Goal: Task Accomplishment & Management: Manage account settings

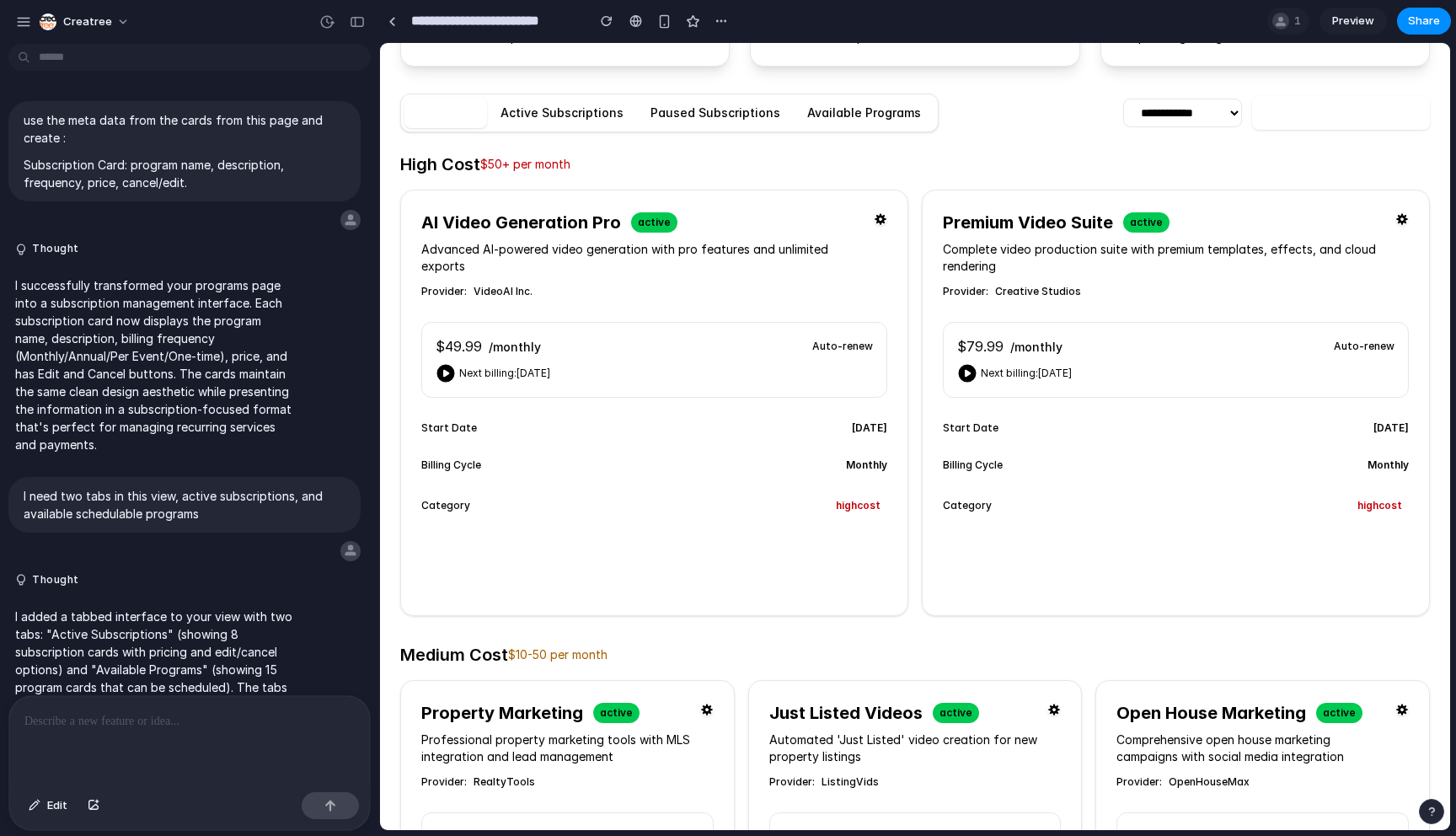
scroll to position [3820, 0]
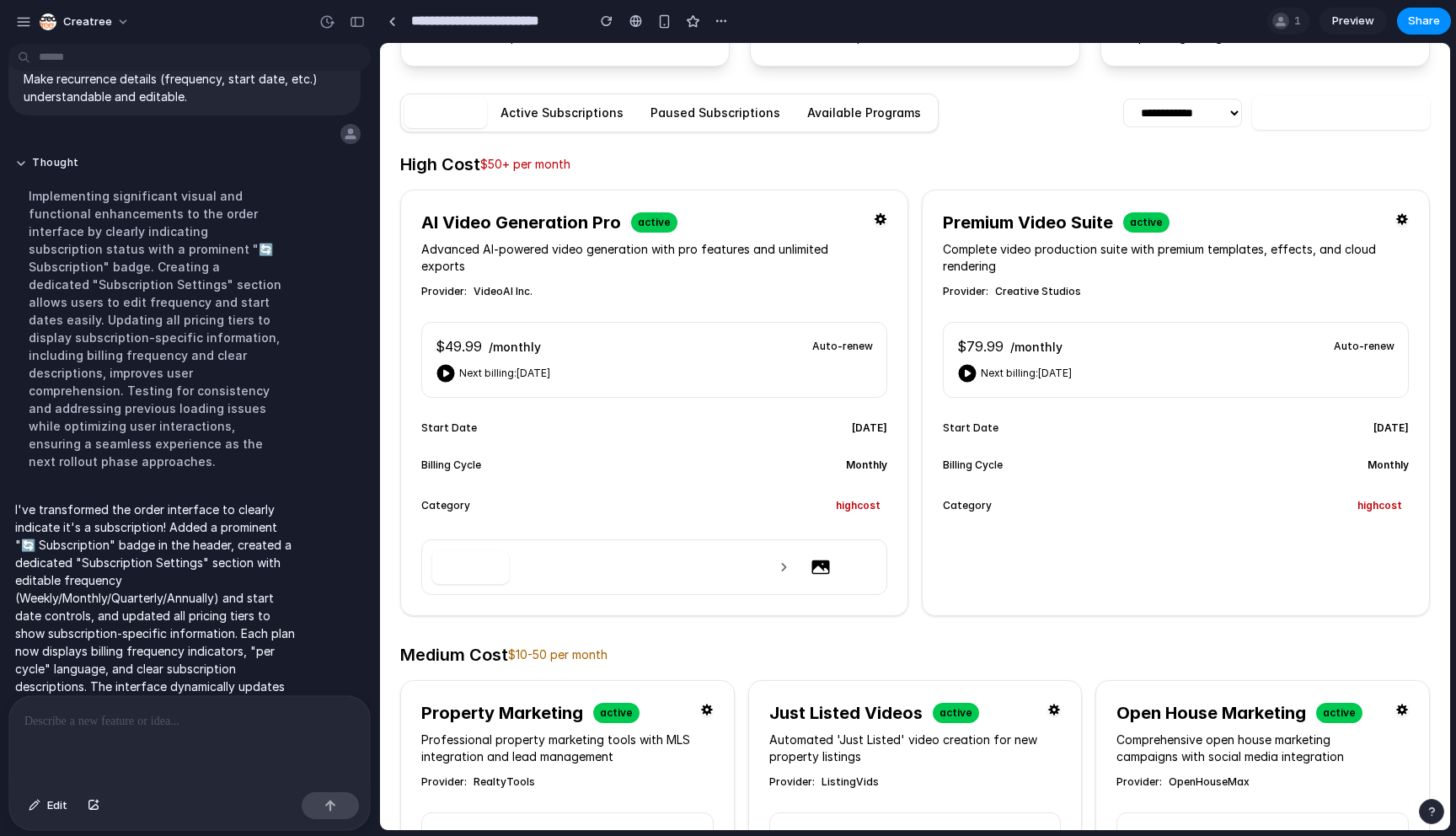
click at [723, 541] on div "Edit" at bounding box center [654, 567] width 466 height 56
click at [817, 558] on icon at bounding box center [820, 567] width 20 height 20
drag, startPoint x: 811, startPoint y: 546, endPoint x: 786, endPoint y: 547, distance: 25.0
click at [812, 561] on icon at bounding box center [821, 568] width 18 height 14
click at [779, 559] on icon at bounding box center [783, 567] width 17 height 17
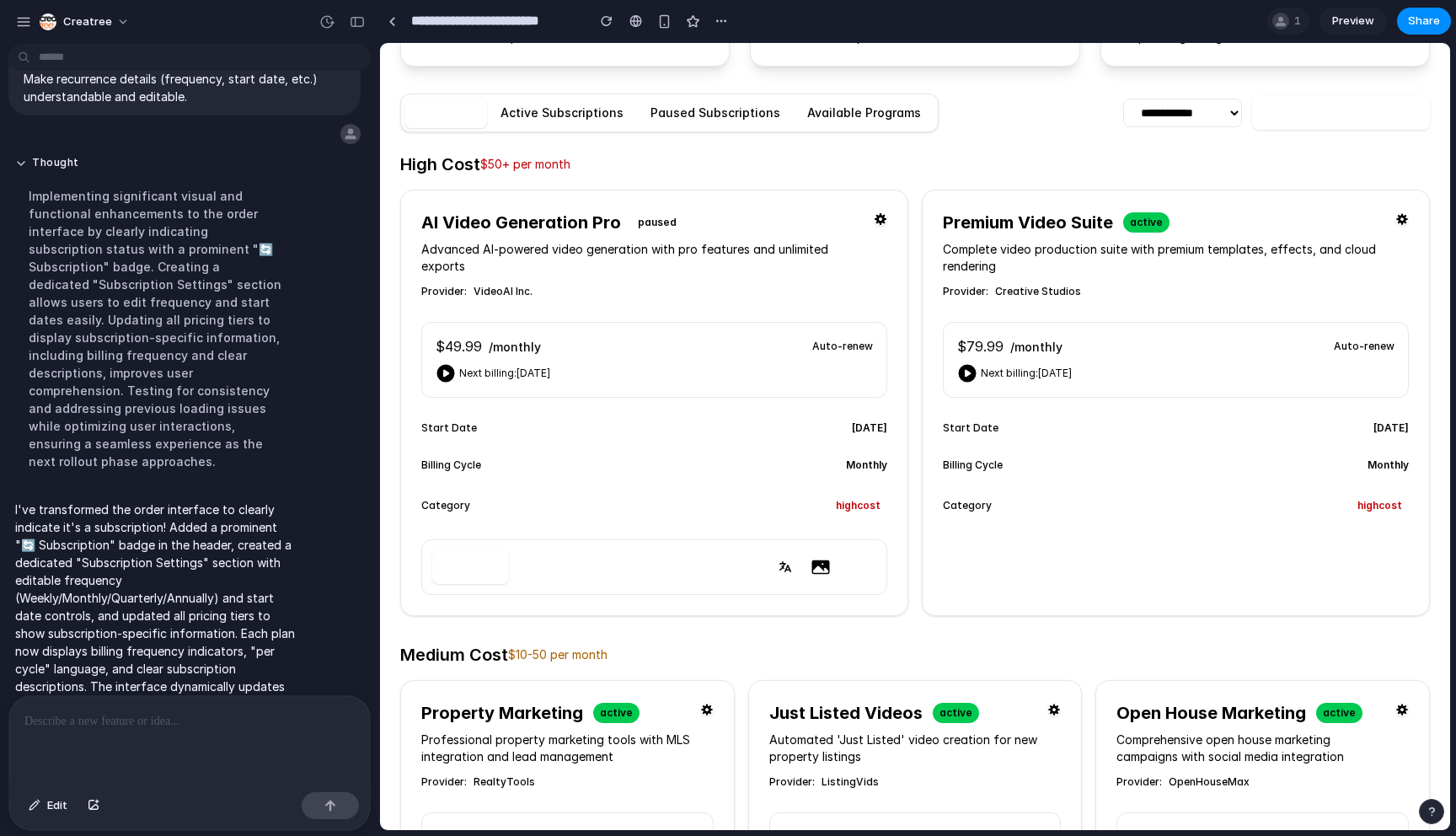
click at [786, 561] on icon at bounding box center [785, 567] width 12 height 11
click at [469, 550] on button "Edit" at bounding box center [470, 567] width 77 height 34
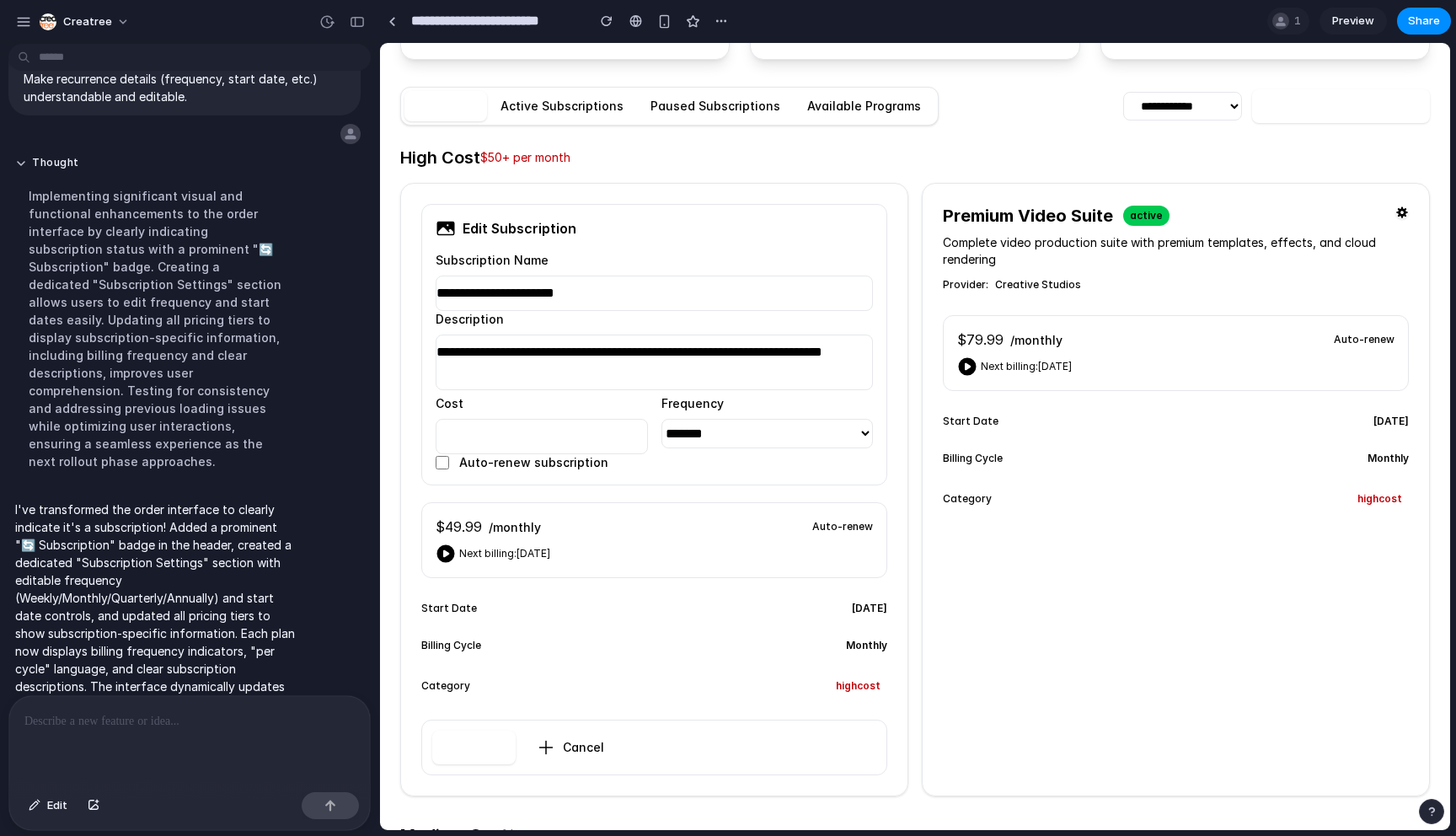
scroll to position [195, 0]
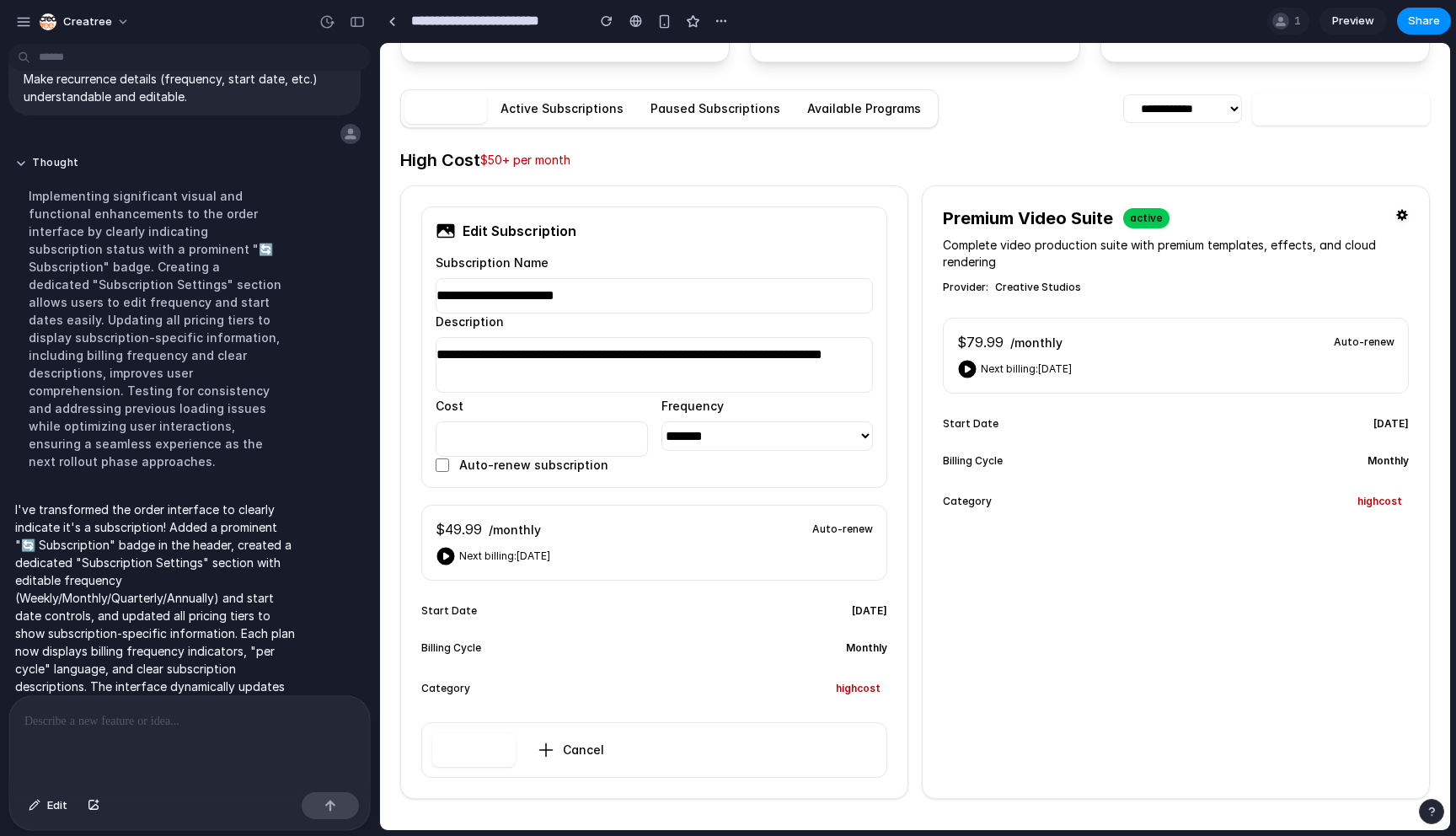
click at [580, 749] on button "Cancel" at bounding box center [569, 750] width 95 height 34
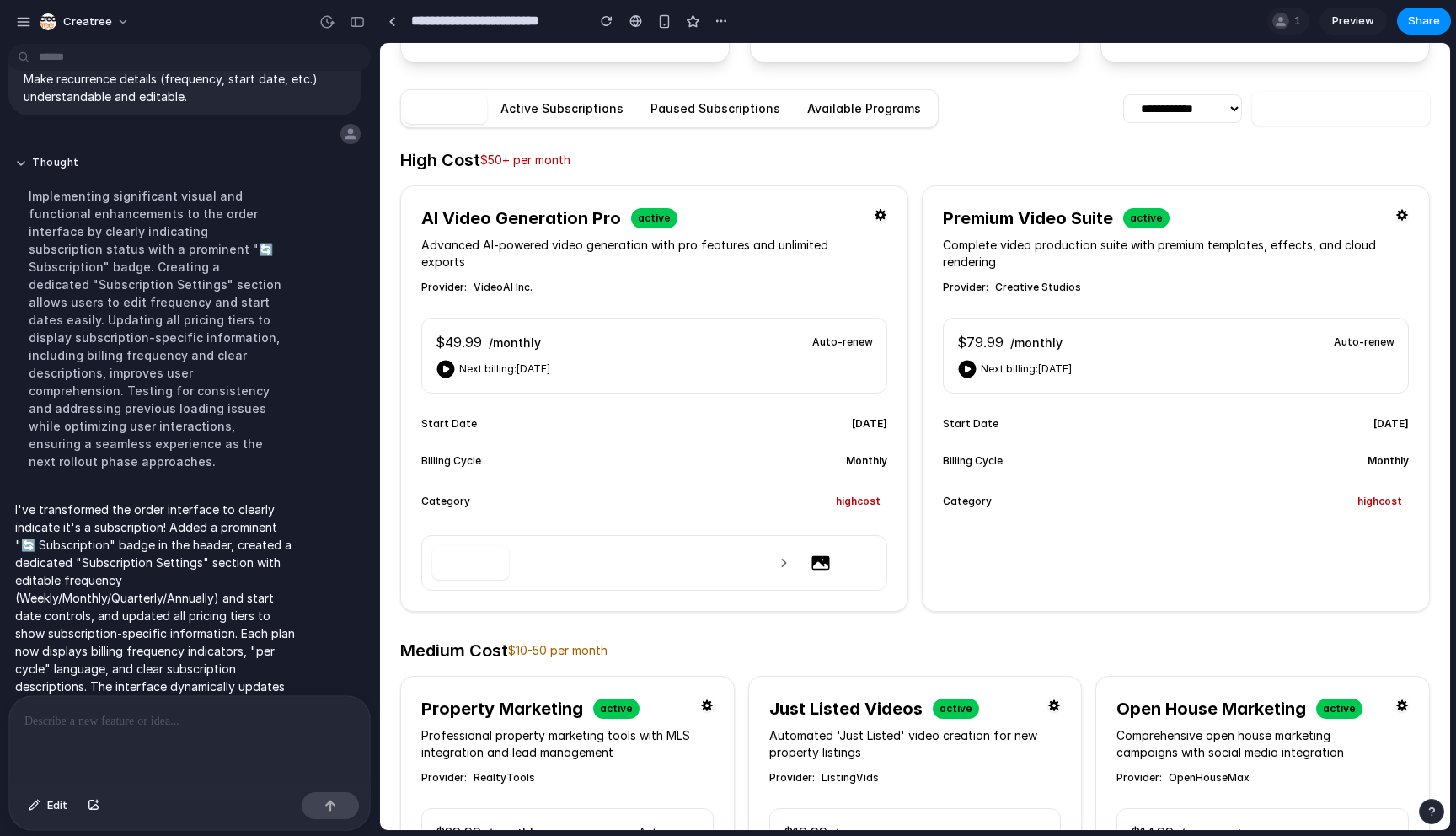
click at [654, 217] on div "active" at bounding box center [654, 218] width 46 height 20
click at [707, 104] on button "Paused Subscriptions" at bounding box center [715, 109] width 157 height 30
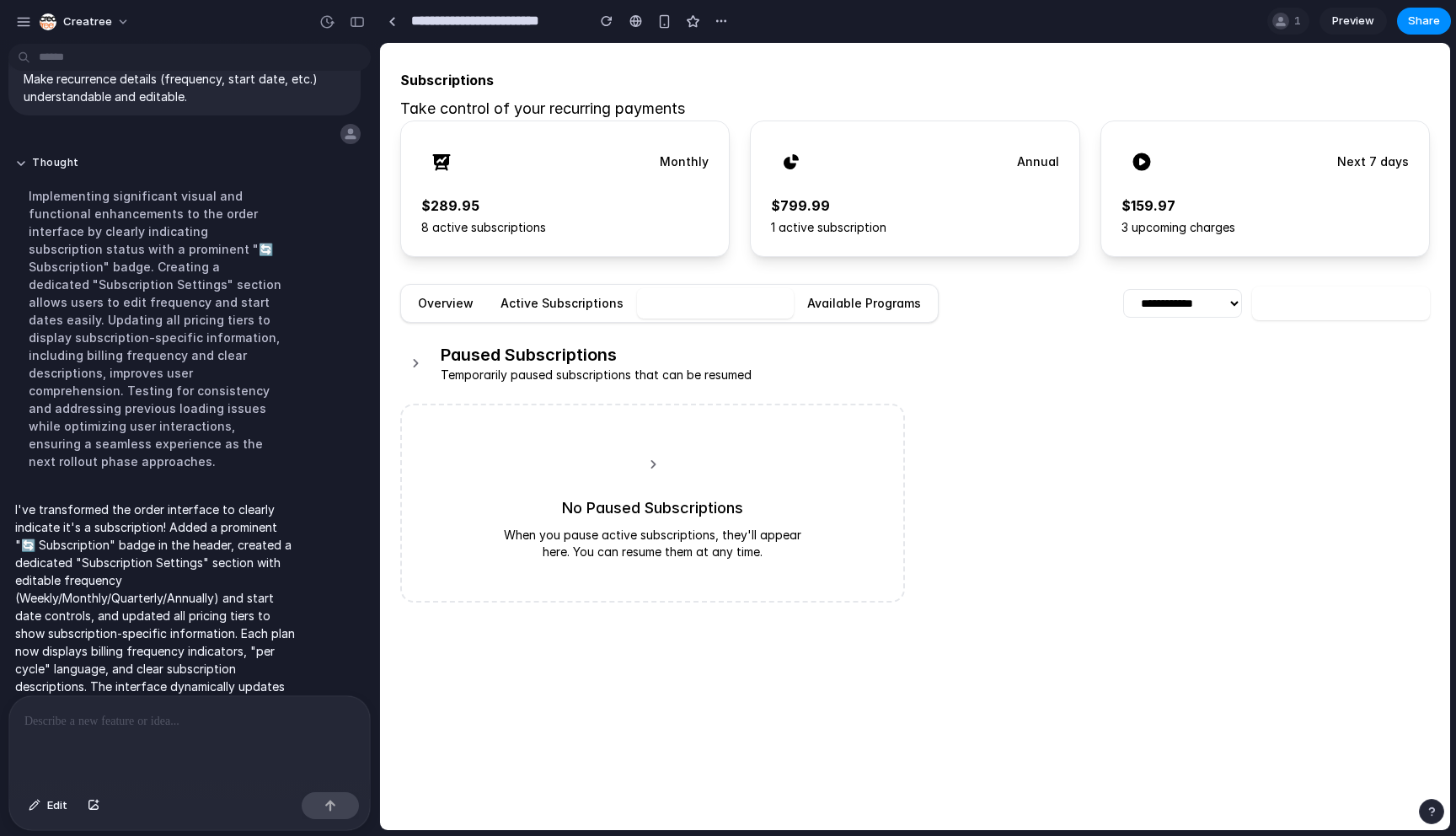
click at [856, 305] on button "Available Programs" at bounding box center [864, 303] width 141 height 30
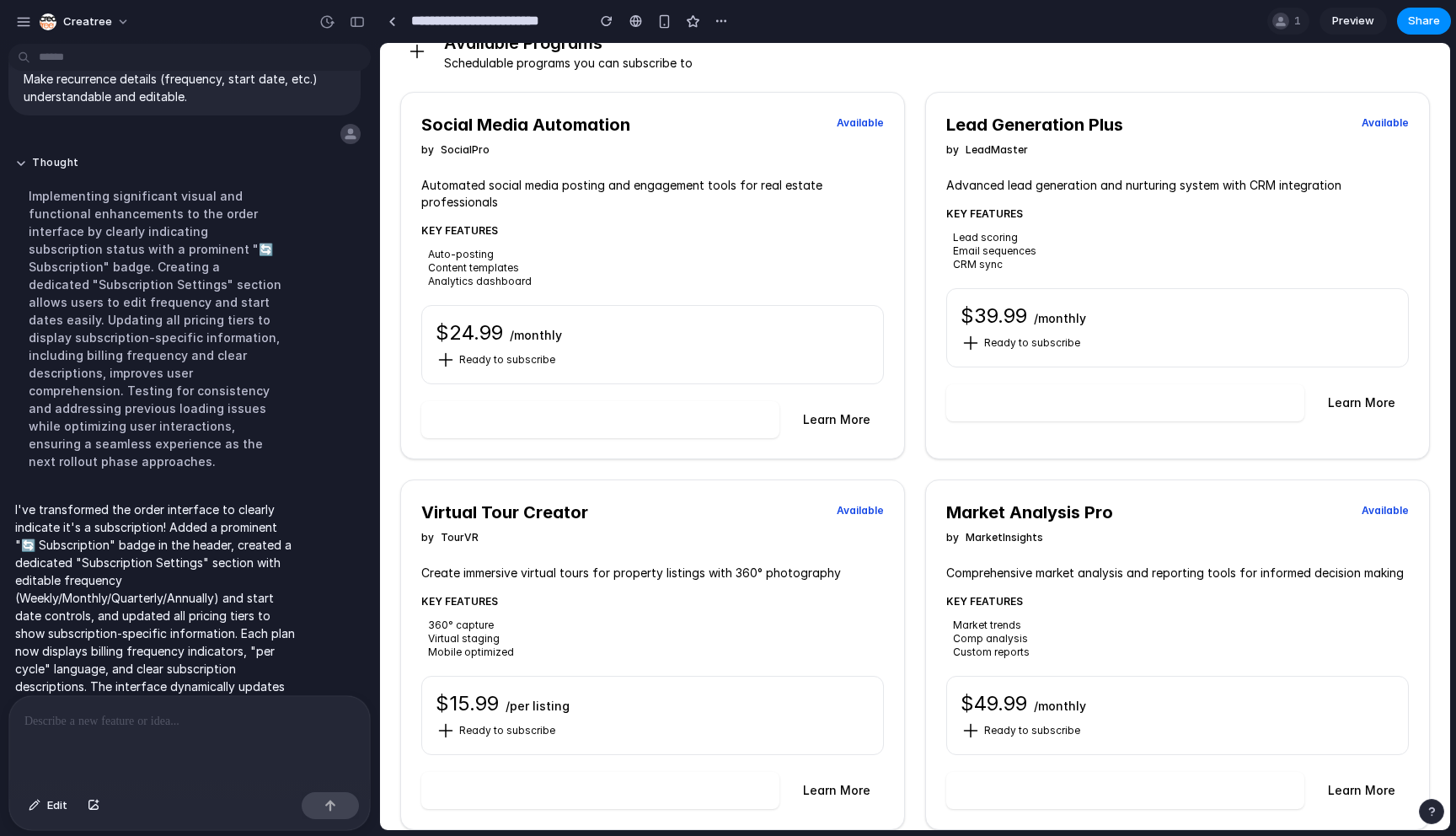
scroll to position [309, 0]
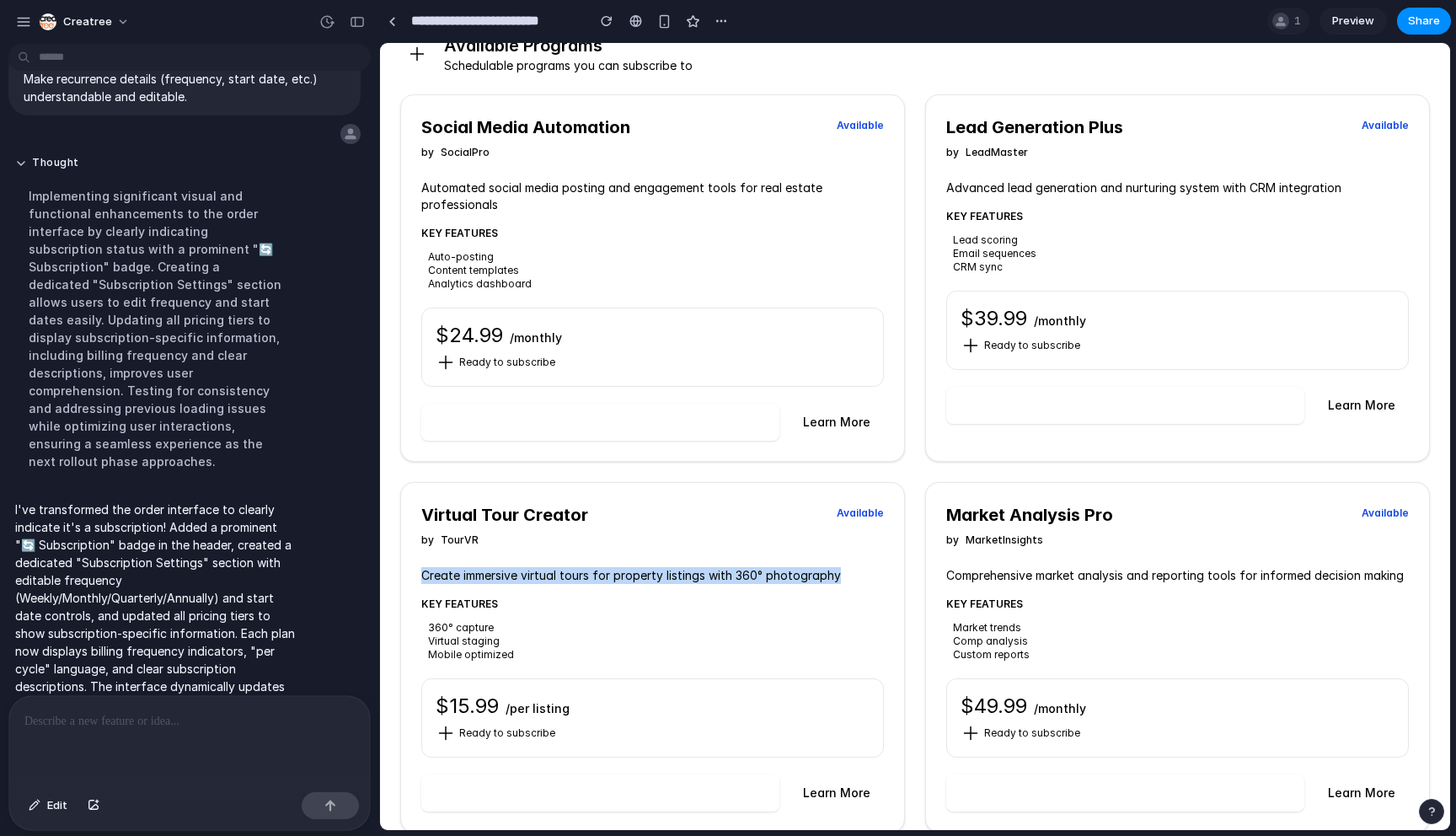
drag, startPoint x: 834, startPoint y: 575, endPoint x: 442, endPoint y: 566, distance: 392.1
click at [442, 567] on p "Create immersive virtual tours for property listings with 360° photography" at bounding box center [653, 575] width 462 height 17
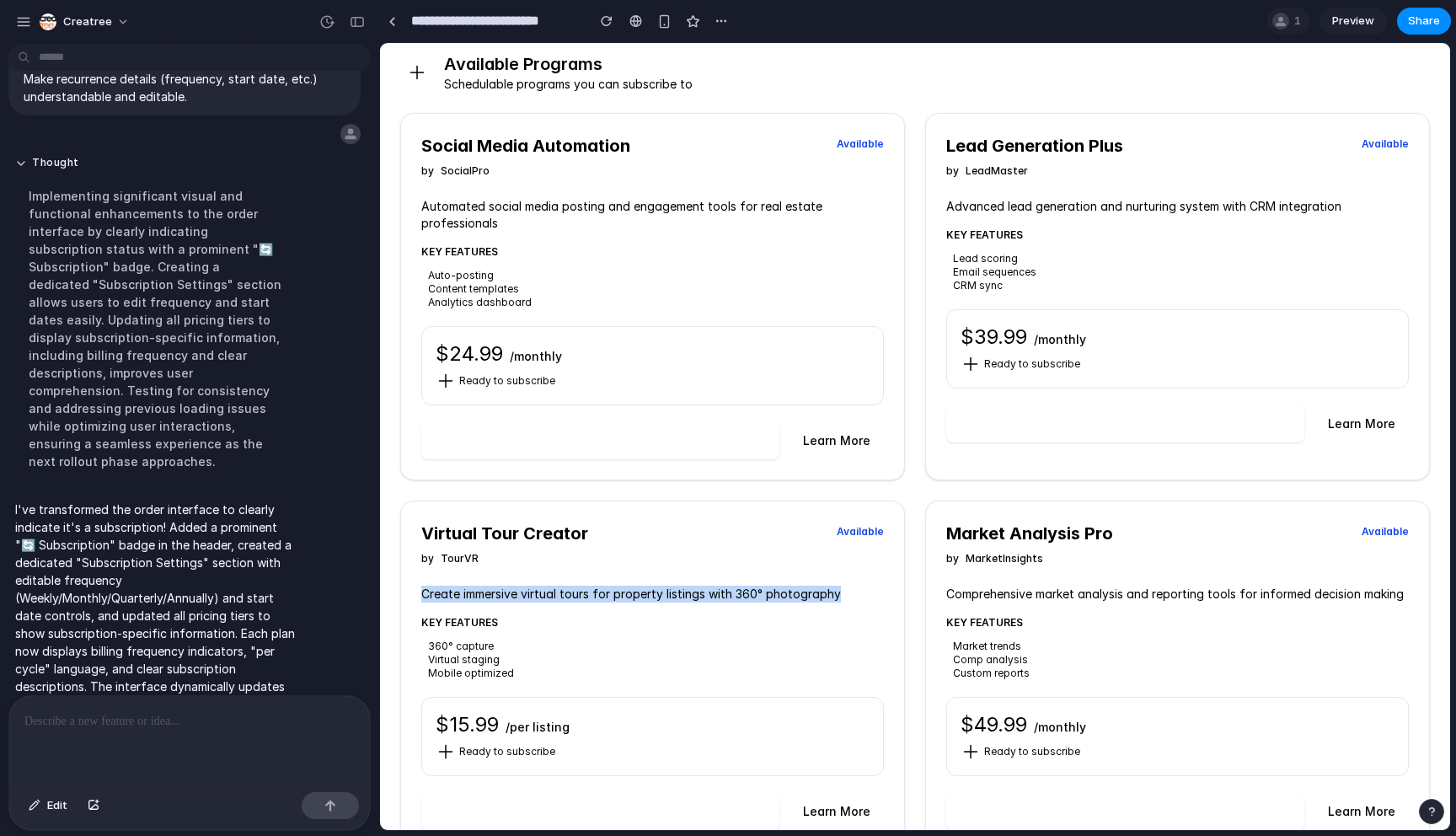
scroll to position [313, 0]
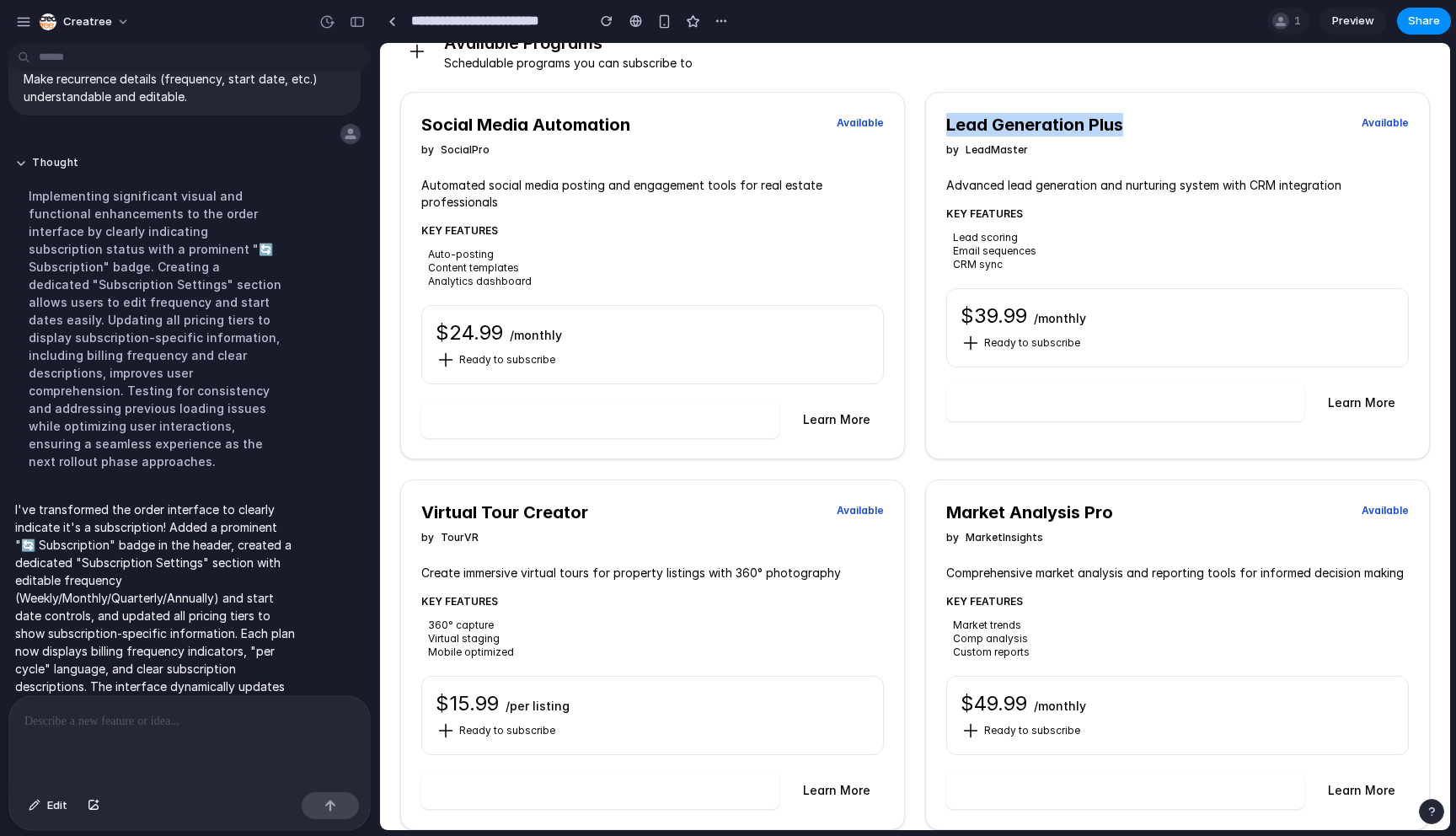
drag, startPoint x: 1135, startPoint y: 120, endPoint x: 946, endPoint y: 119, distance: 189.0
click at [946, 119] on h3 "Lead Generation Plus" at bounding box center [1153, 124] width 415 height 24
copy h3 "Lead Generation Plus"
drag, startPoint x: 1037, startPoint y: 314, endPoint x: 998, endPoint y: 314, distance: 39.0
click at [965, 314] on div "$ 39.99 / monthly" at bounding box center [1177, 316] width 434 height 27
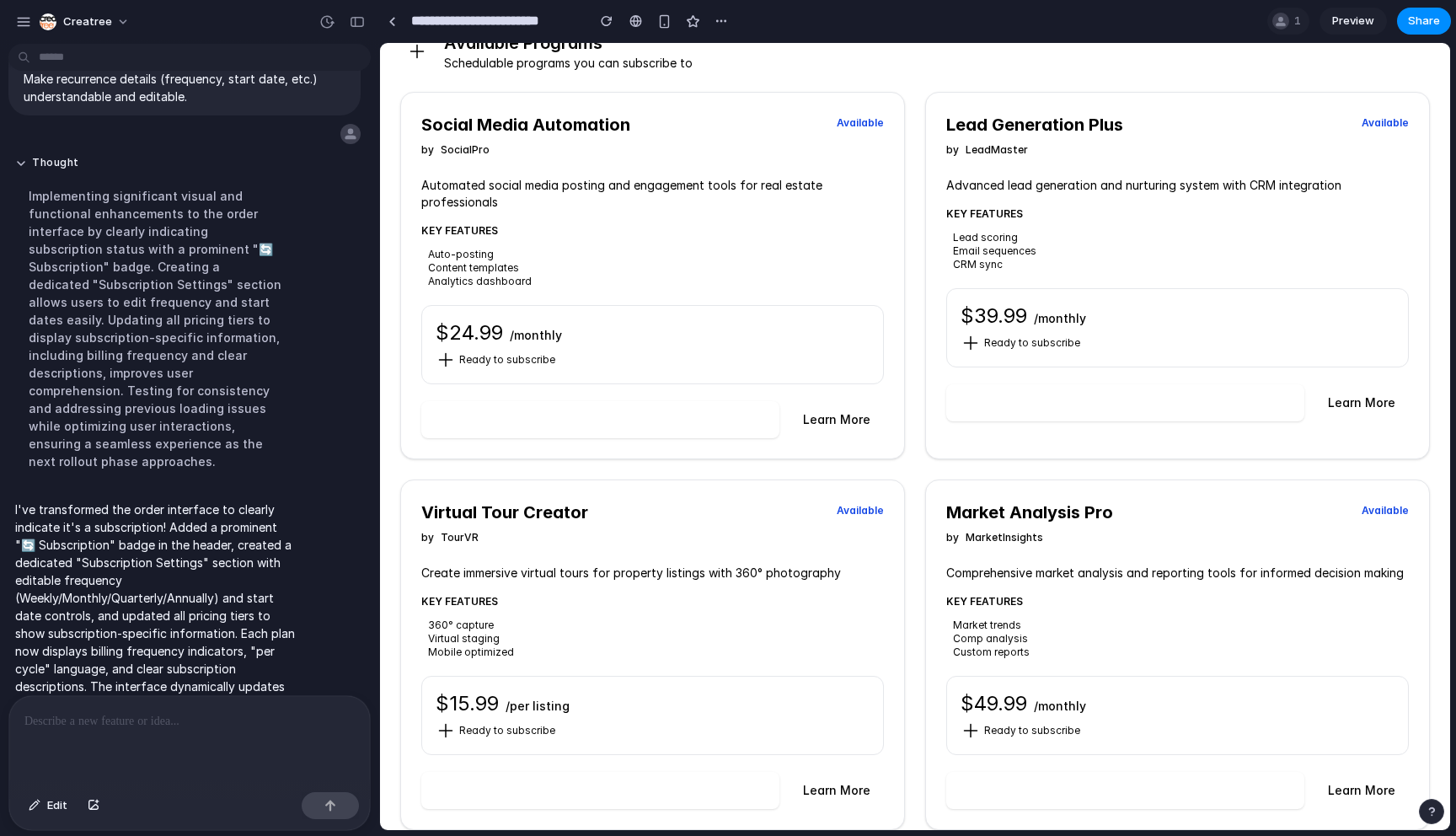
click at [1028, 312] on div "$ 39.99 / monthly" at bounding box center [1177, 316] width 434 height 27
drag, startPoint x: 1023, startPoint y: 314, endPoint x: 959, endPoint y: 316, distance: 64.0
click at [957, 316] on div "$ 39.99 / monthly Ready to subscribe" at bounding box center [1177, 327] width 462 height 79
copy span "$ 39.99"
drag, startPoint x: 1021, startPoint y: 149, endPoint x: 967, endPoint y: 150, distance: 54.0
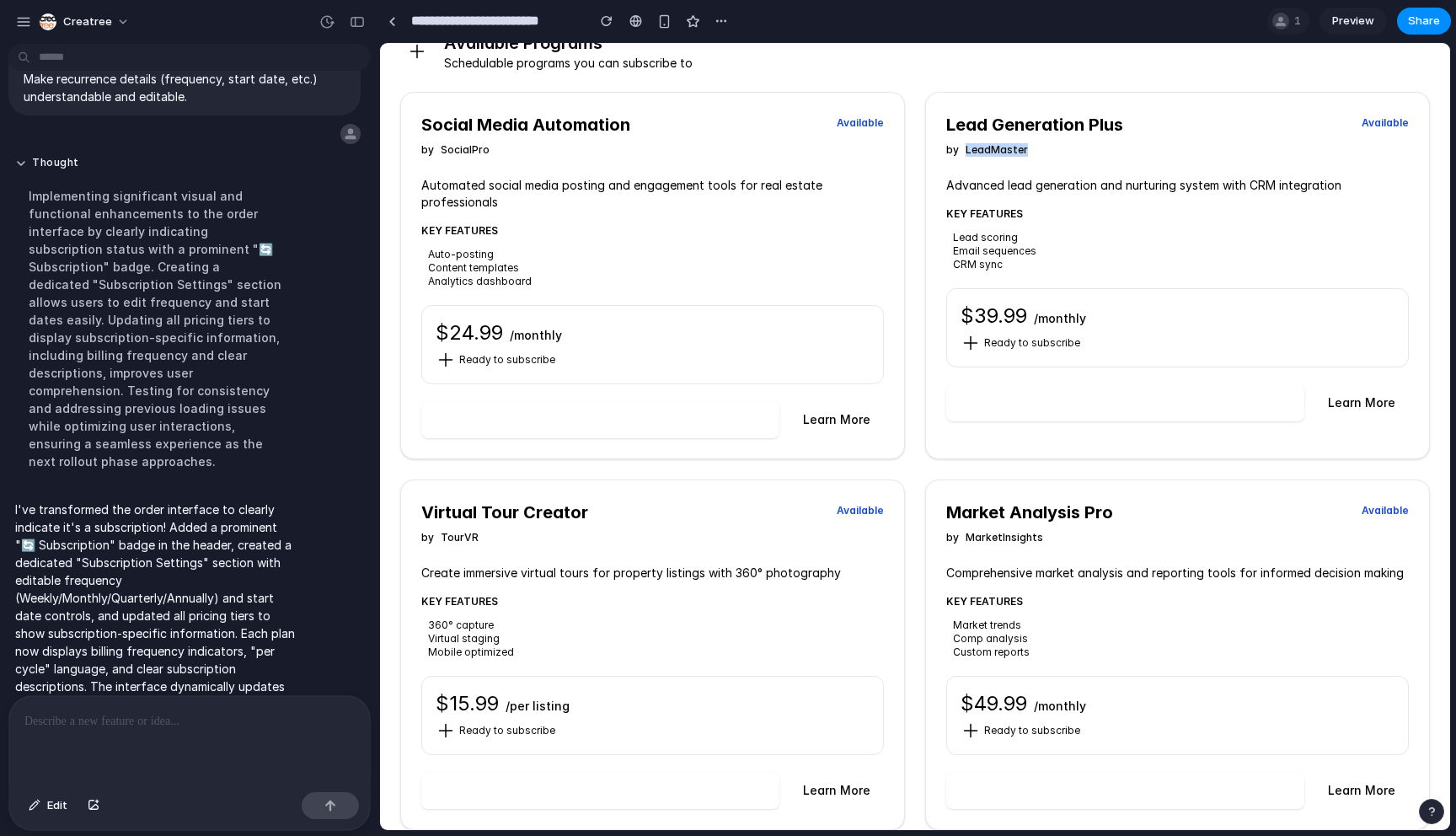
click at [966, 150] on div "by LeadMaster" at bounding box center [1153, 150] width 415 height 13
copy span "LeadMaster"
click at [977, 342] on icon at bounding box center [970, 343] width 20 height 20
click at [964, 342] on icon at bounding box center [971, 344] width 14 height 14
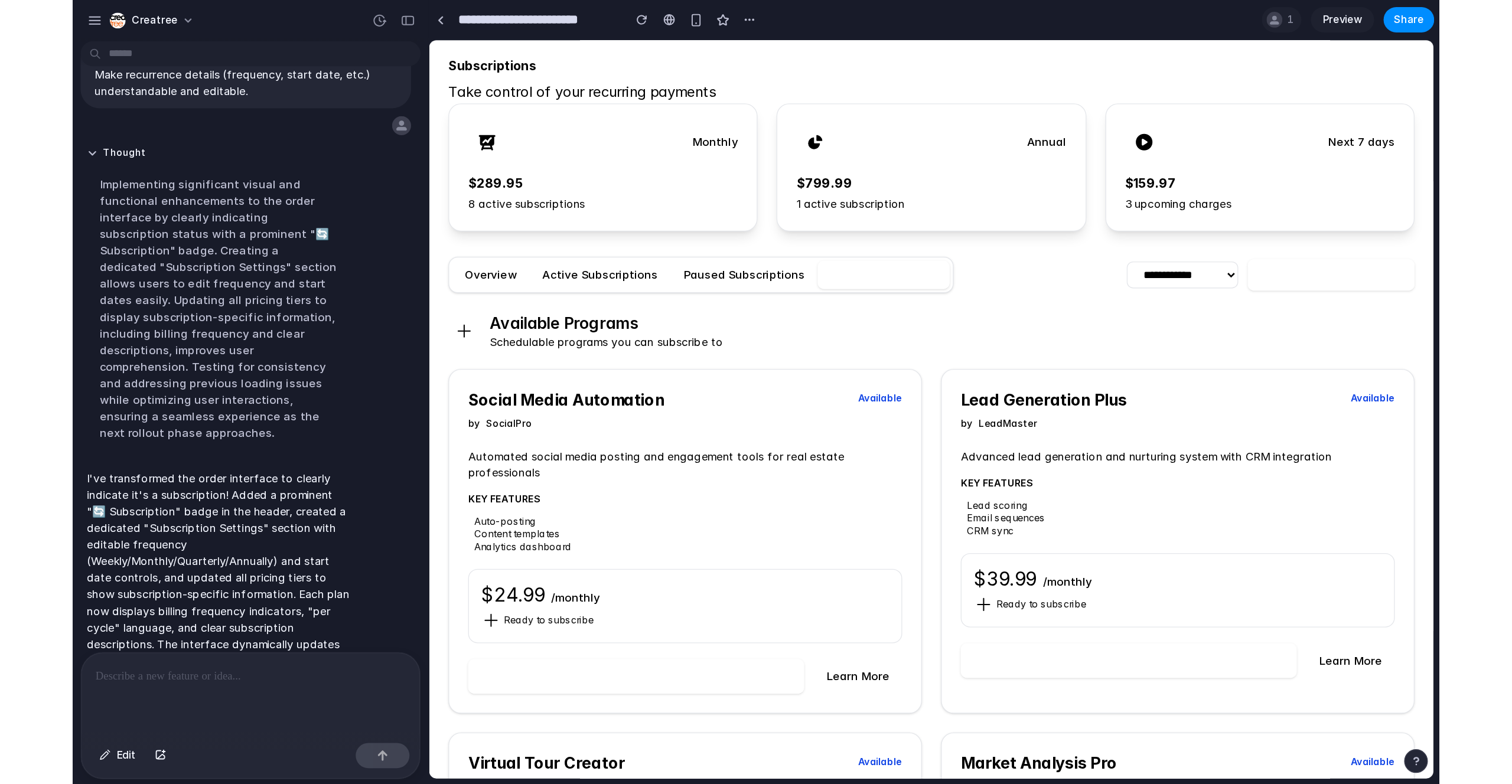
scroll to position [0, 0]
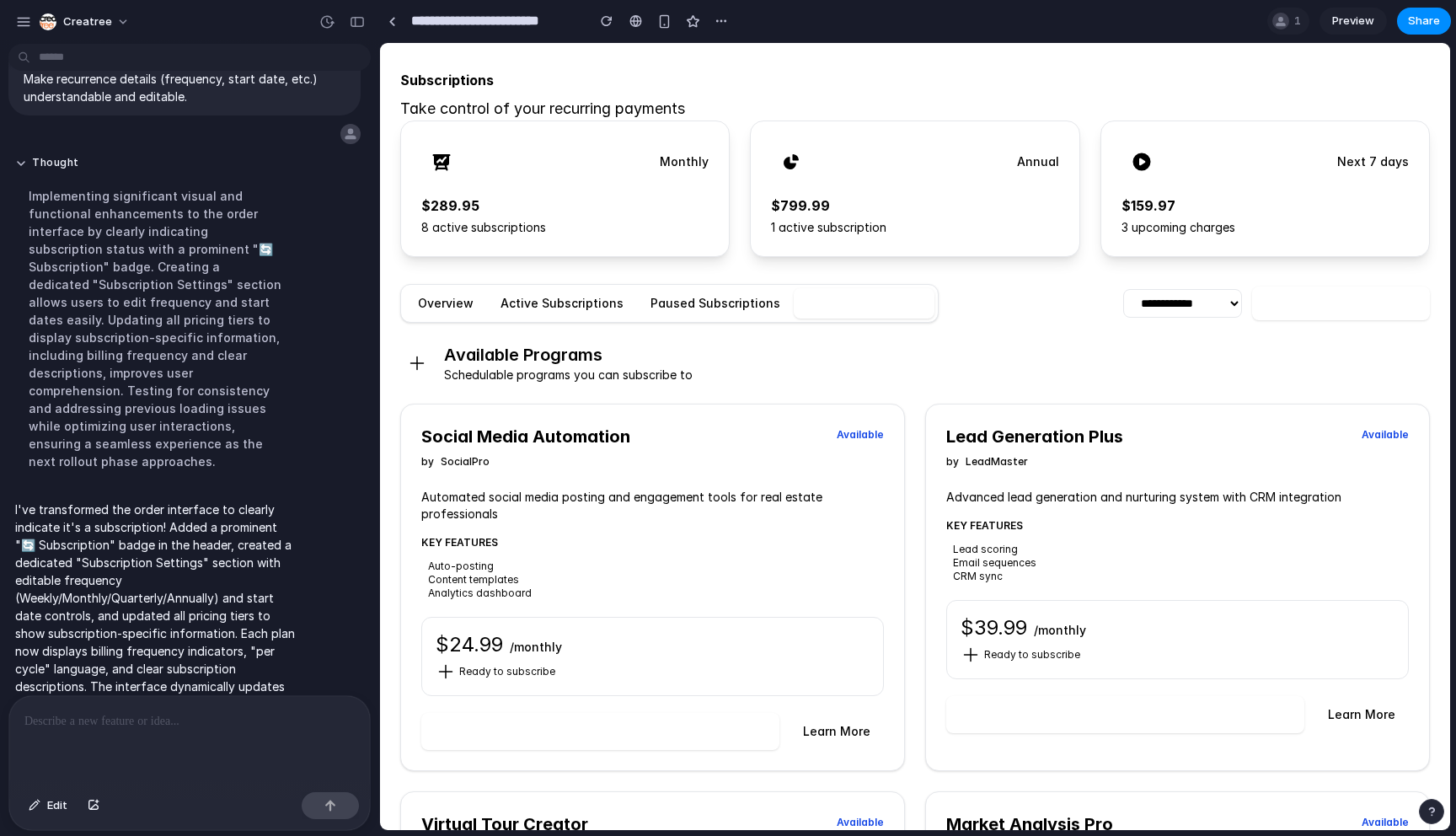
click at [700, 306] on button "Paused Subscriptions" at bounding box center [715, 303] width 157 height 30
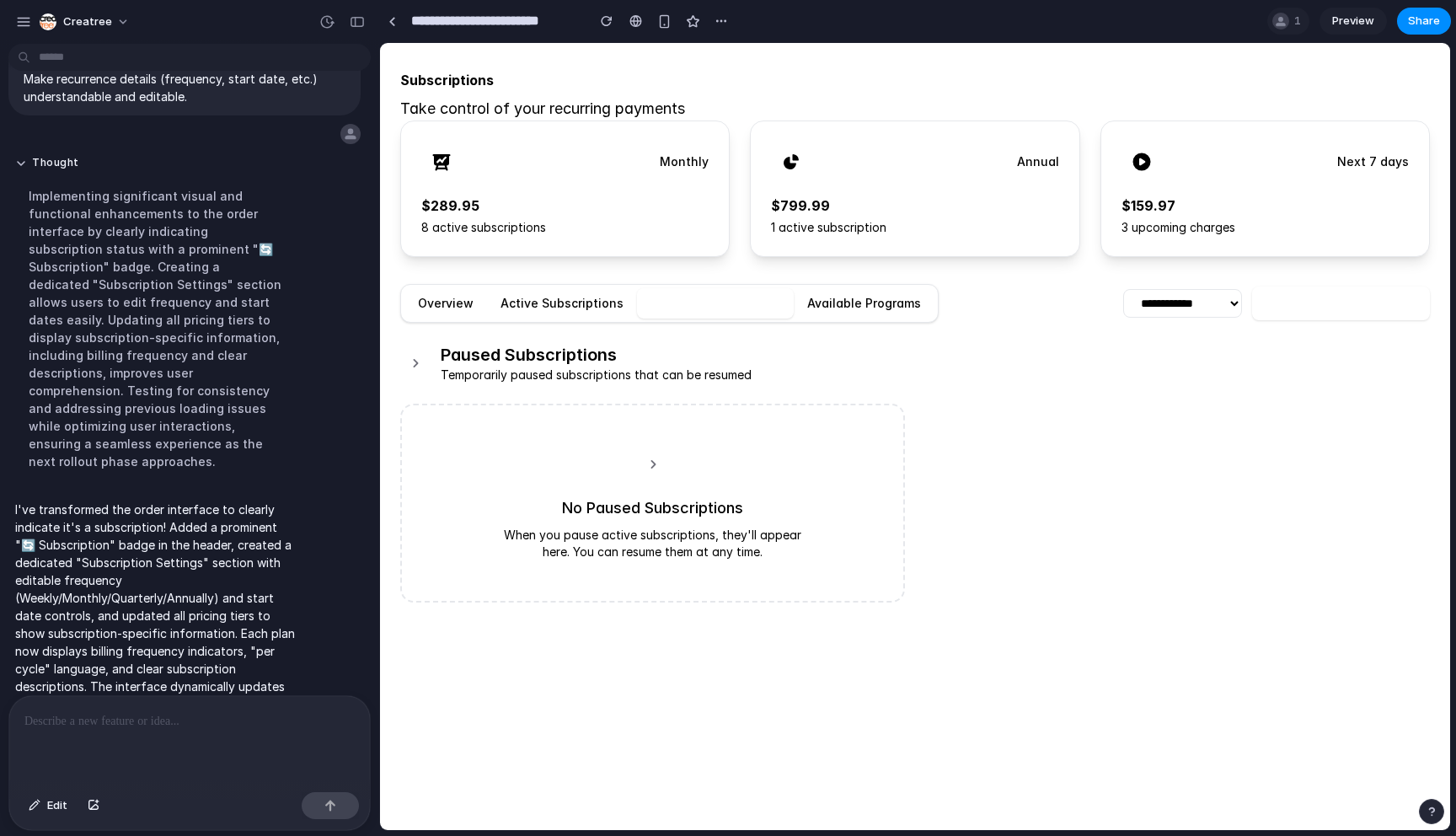
click at [840, 303] on button "Available Programs" at bounding box center [864, 303] width 141 height 30
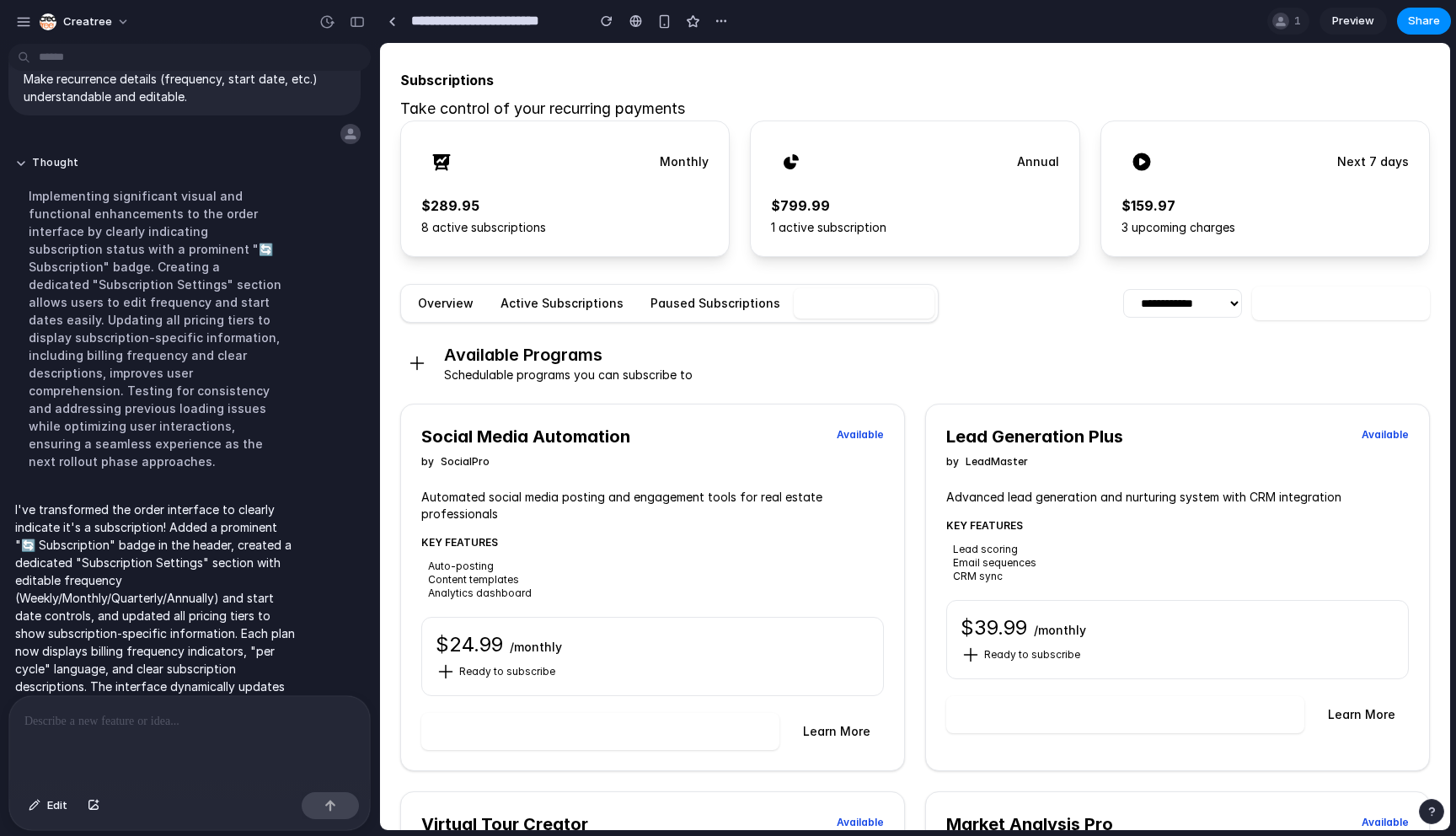
click at [446, 300] on button "Overview" at bounding box center [445, 303] width 82 height 30
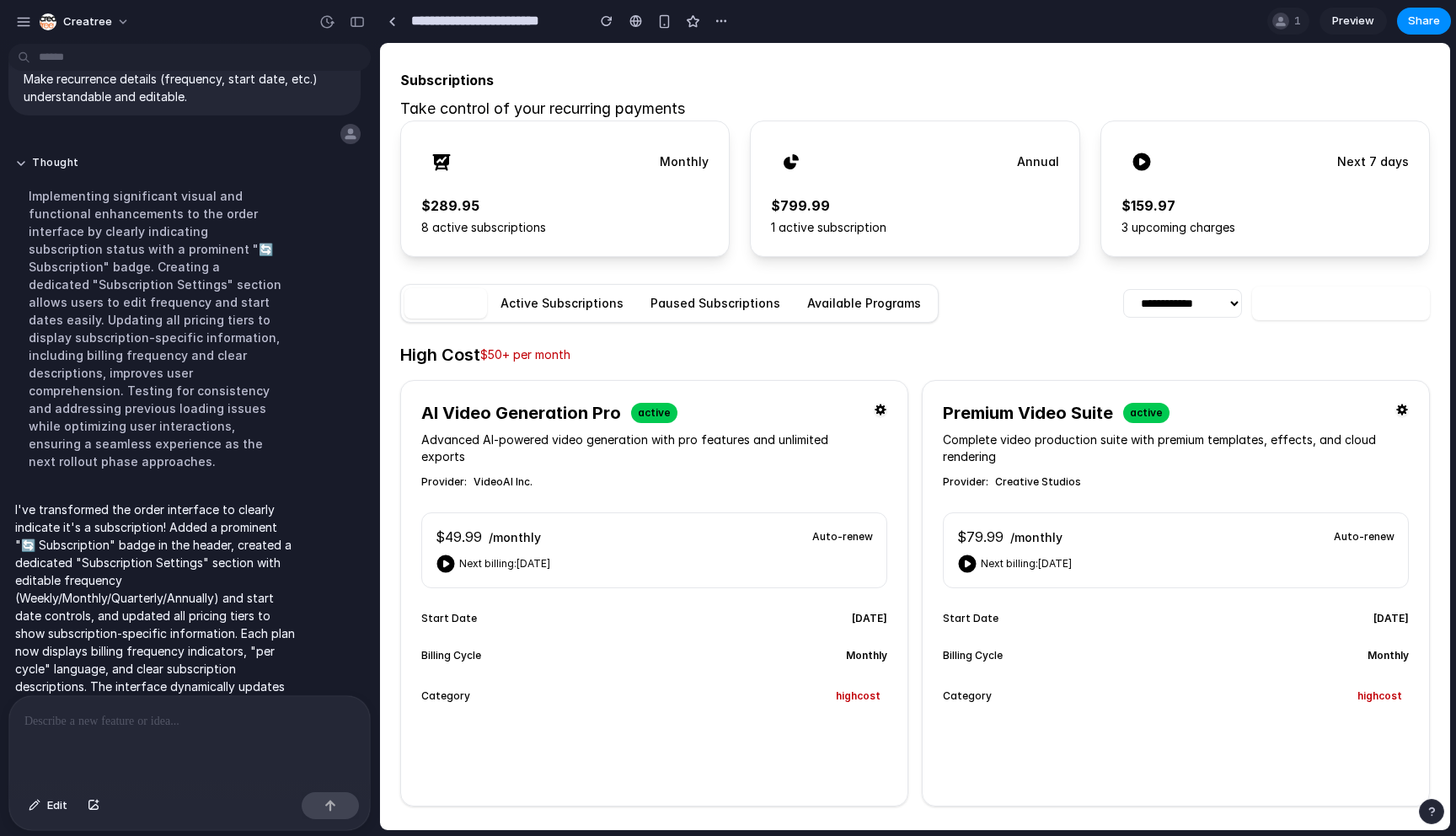
click at [555, 303] on button "Active Subscriptions" at bounding box center [561, 303] width 150 height 30
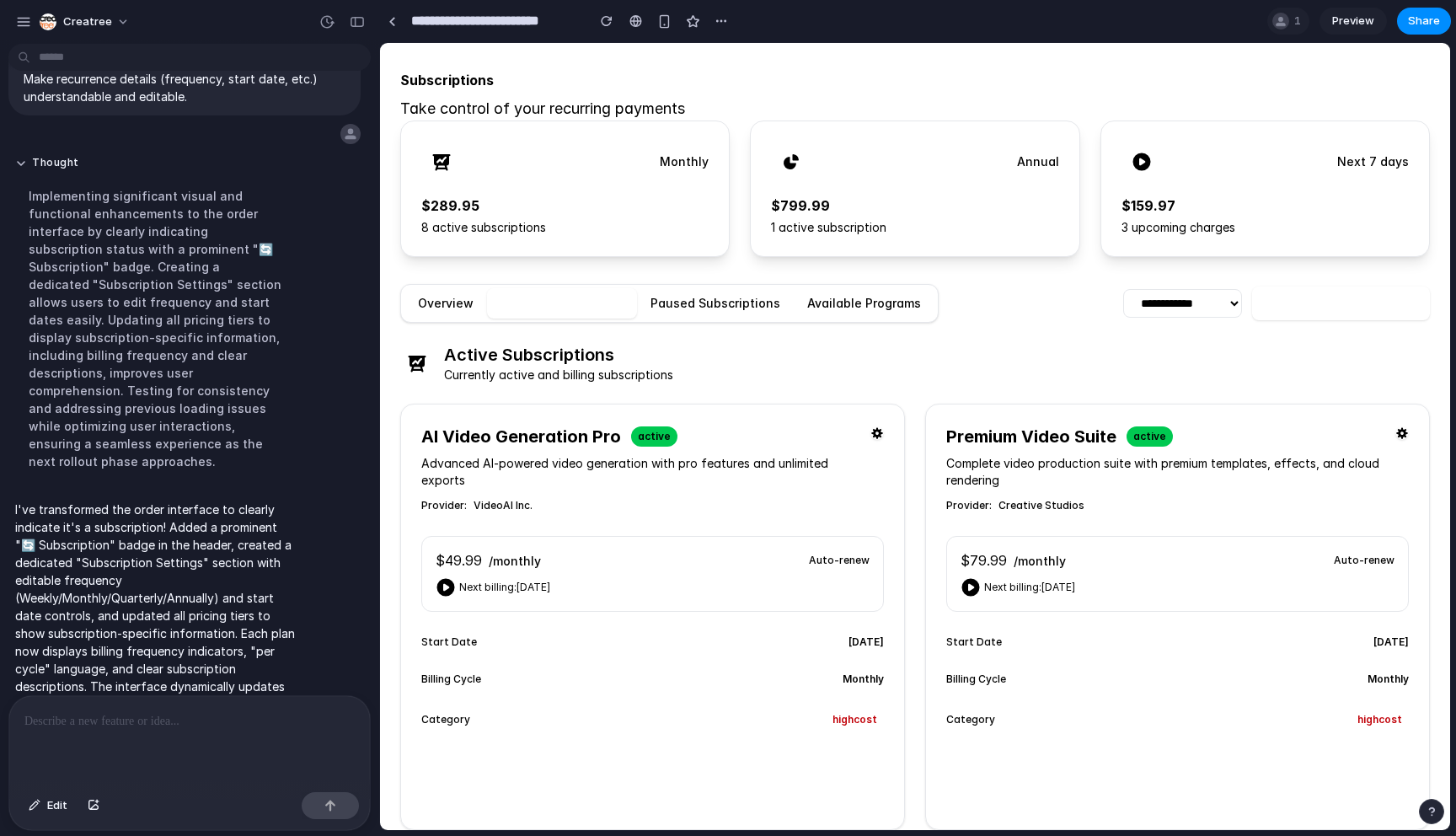
click at [453, 302] on button "Overview" at bounding box center [445, 303] width 82 height 30
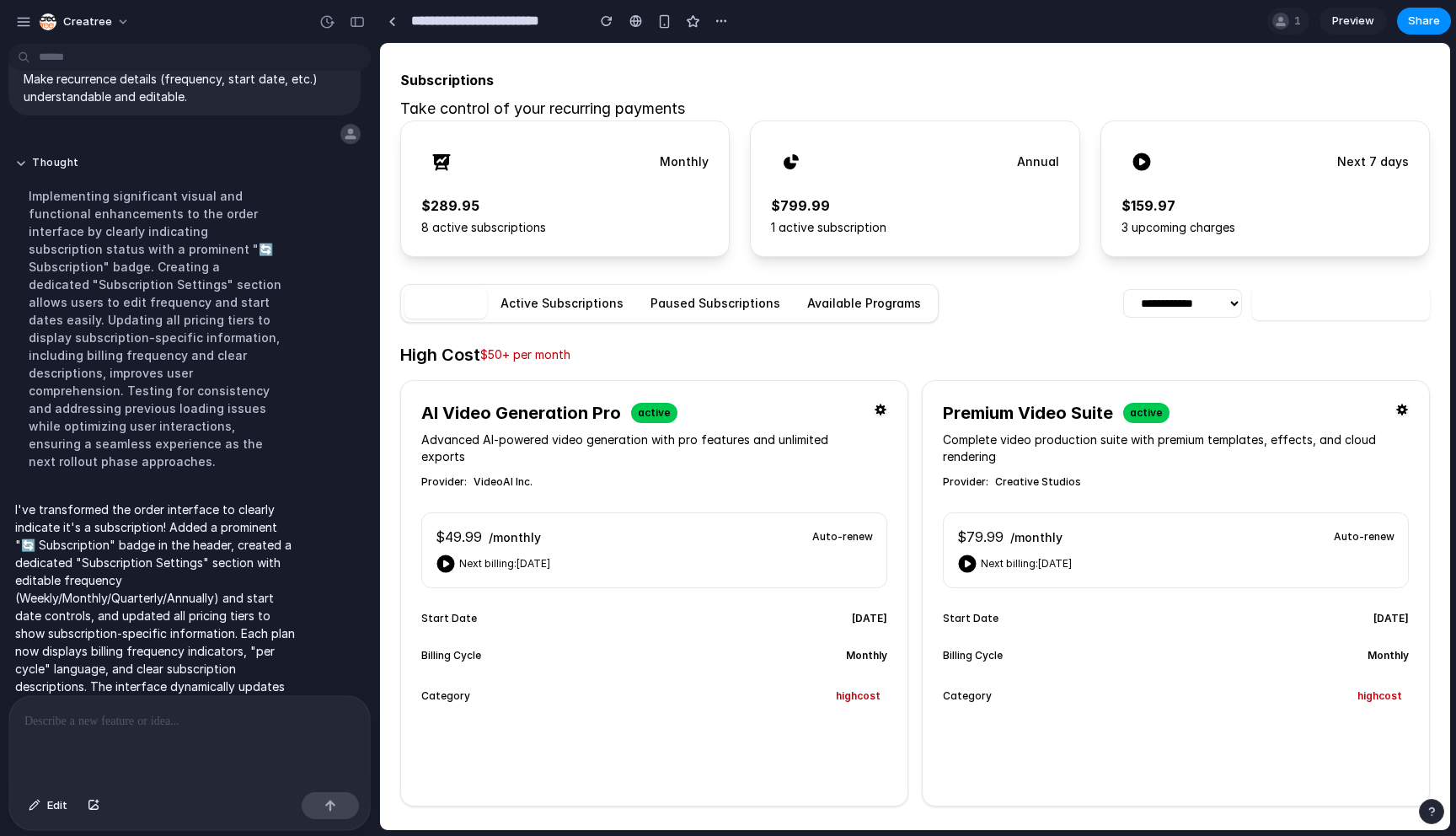
click at [567, 303] on button "Active Subscriptions" at bounding box center [561, 303] width 150 height 30
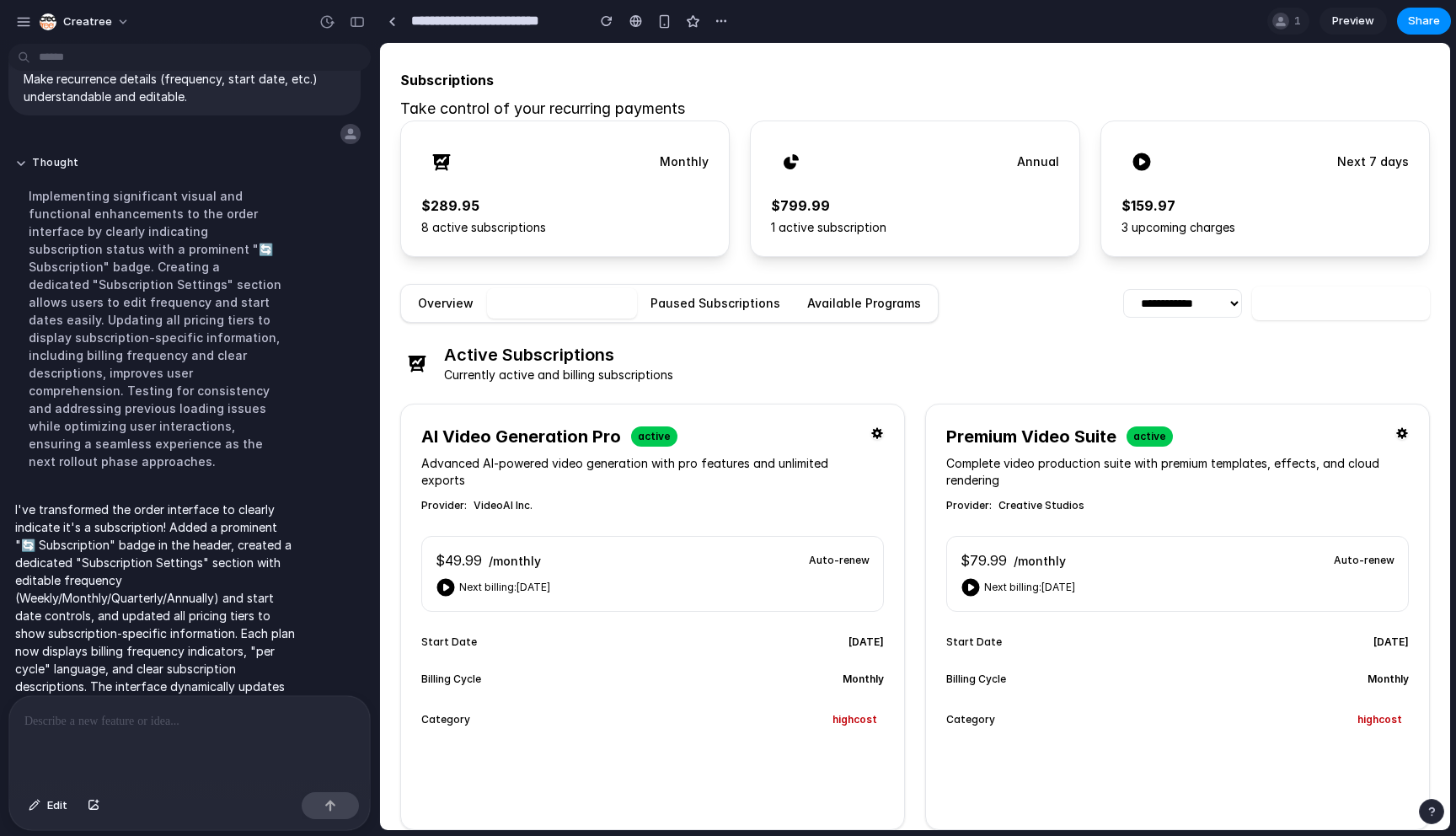
click at [840, 306] on button "Available Programs" at bounding box center [864, 303] width 141 height 30
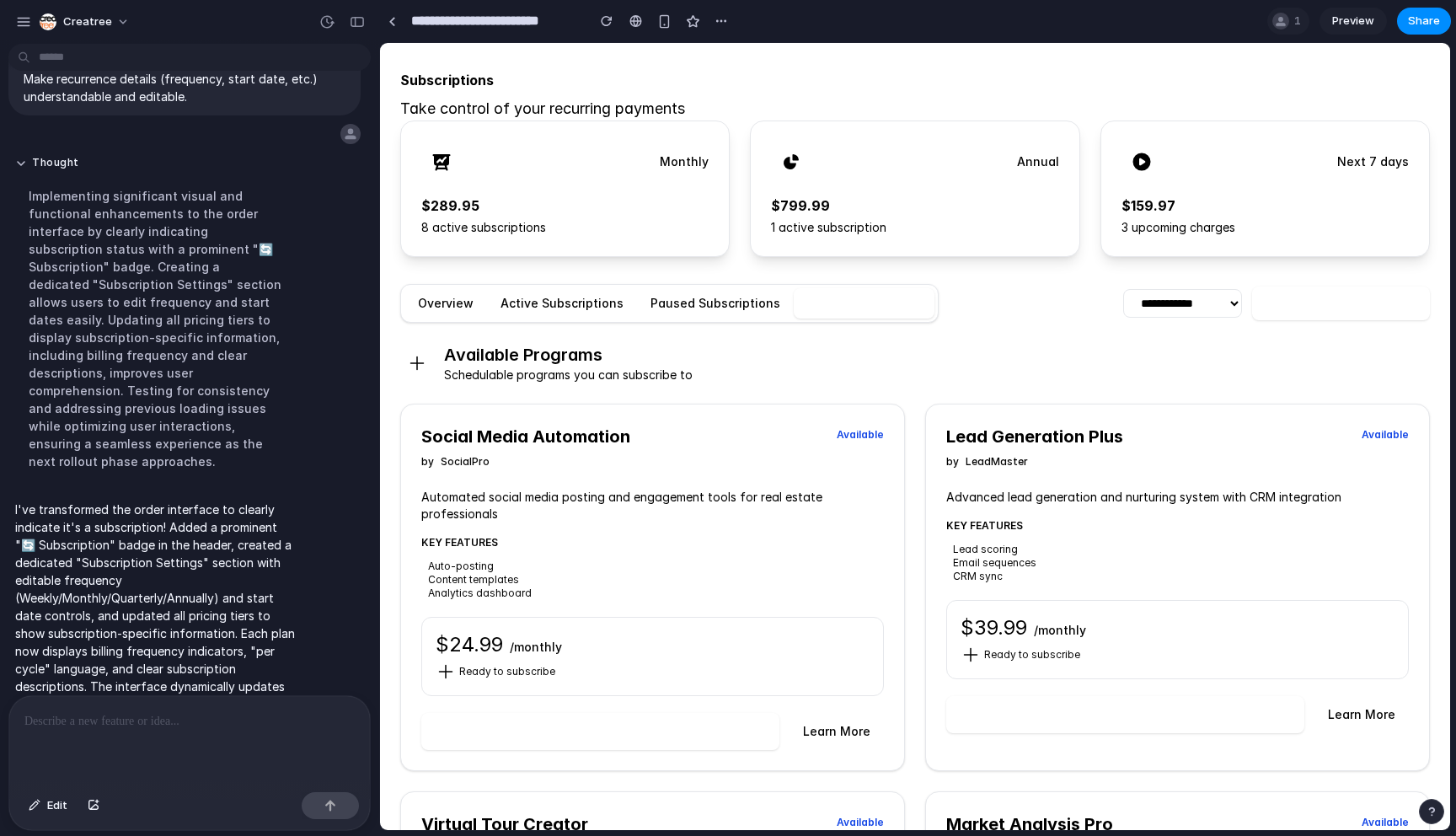
click at [741, 306] on button "Paused Subscriptions" at bounding box center [715, 303] width 157 height 30
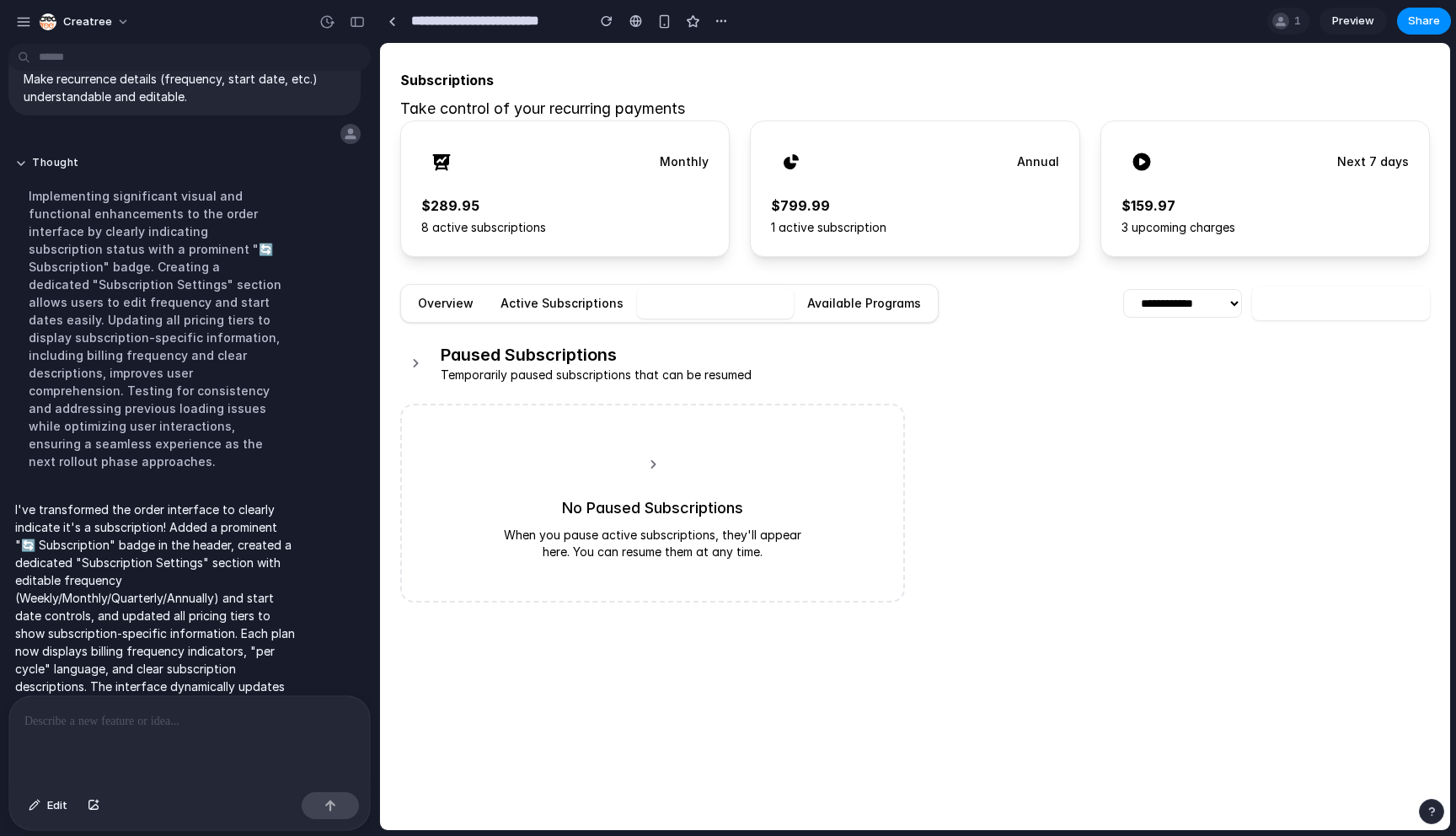
click at [846, 303] on button "Available Programs" at bounding box center [864, 303] width 141 height 30
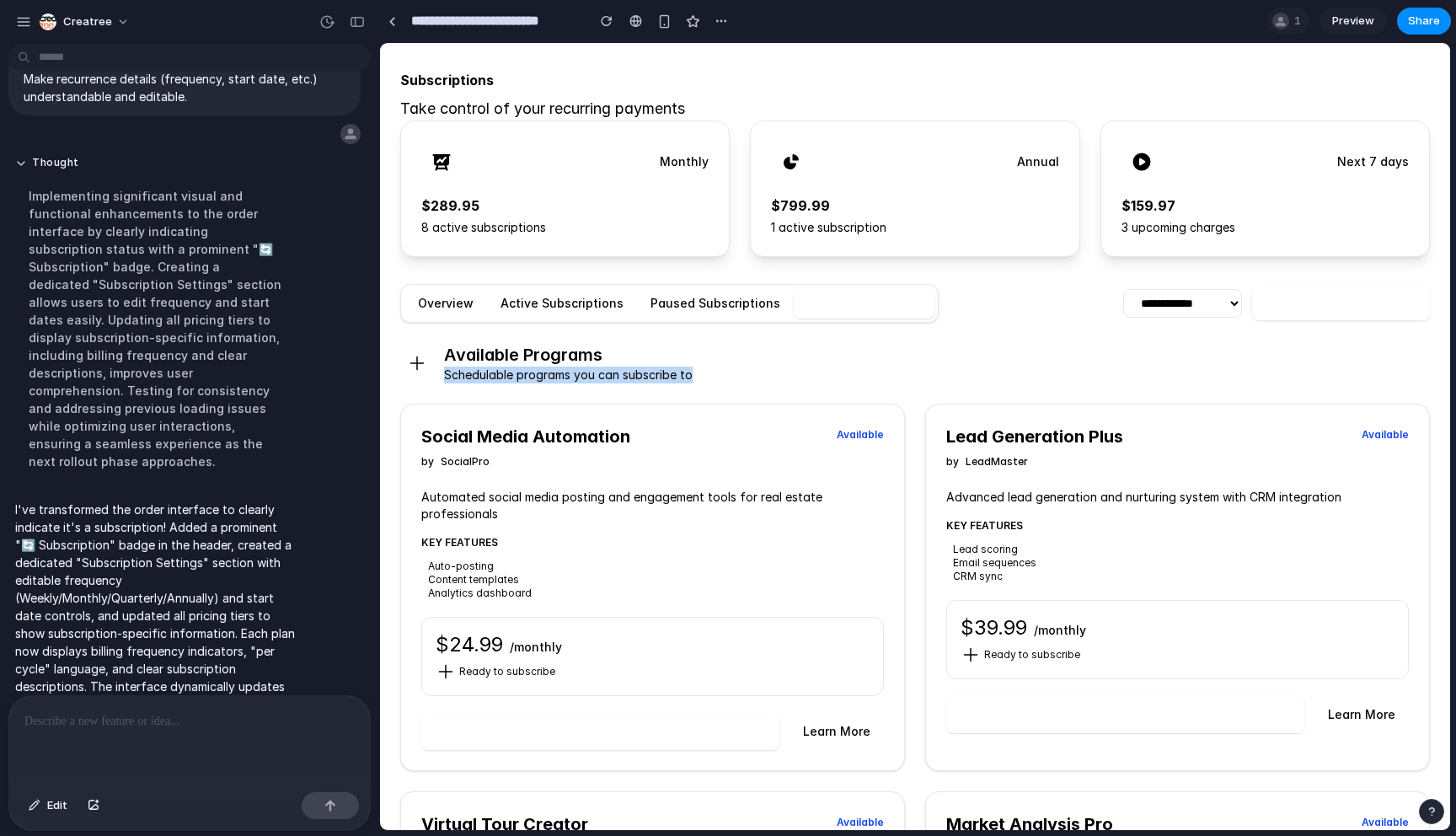
drag, startPoint x: 444, startPoint y: 373, endPoint x: 697, endPoint y: 379, distance: 253.1
click at [697, 379] on div "Available Programs Schedulable programs you can subscribe to" at bounding box center [915, 363] width 1029 height 41
copy p "Schedulable programs you can subscribe to"
click at [552, 303] on button "Active Subscriptions" at bounding box center [561, 303] width 150 height 30
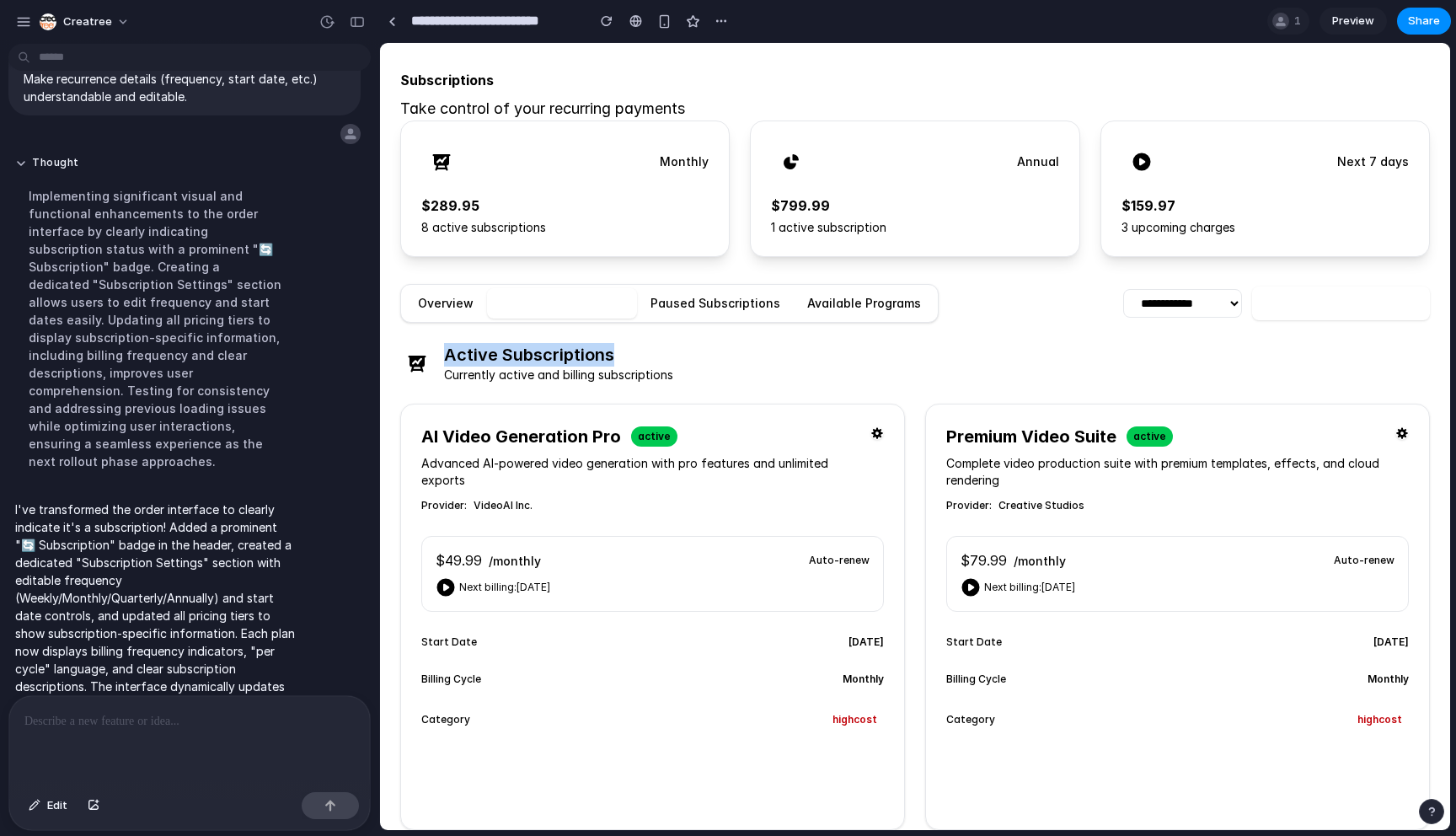
drag, startPoint x: 450, startPoint y: 354, endPoint x: 634, endPoint y: 361, distance: 184.1
click at [633, 361] on h2 "Active Subscriptions" at bounding box center [558, 354] width 229 height 24
copy h2 "Active Subscriptions"
drag, startPoint x: 445, startPoint y: 372, endPoint x: 693, endPoint y: 381, distance: 248.2
click at [693, 381] on div "Active Subscriptions Currently active and billing subscriptions" at bounding box center [915, 363] width 1029 height 41
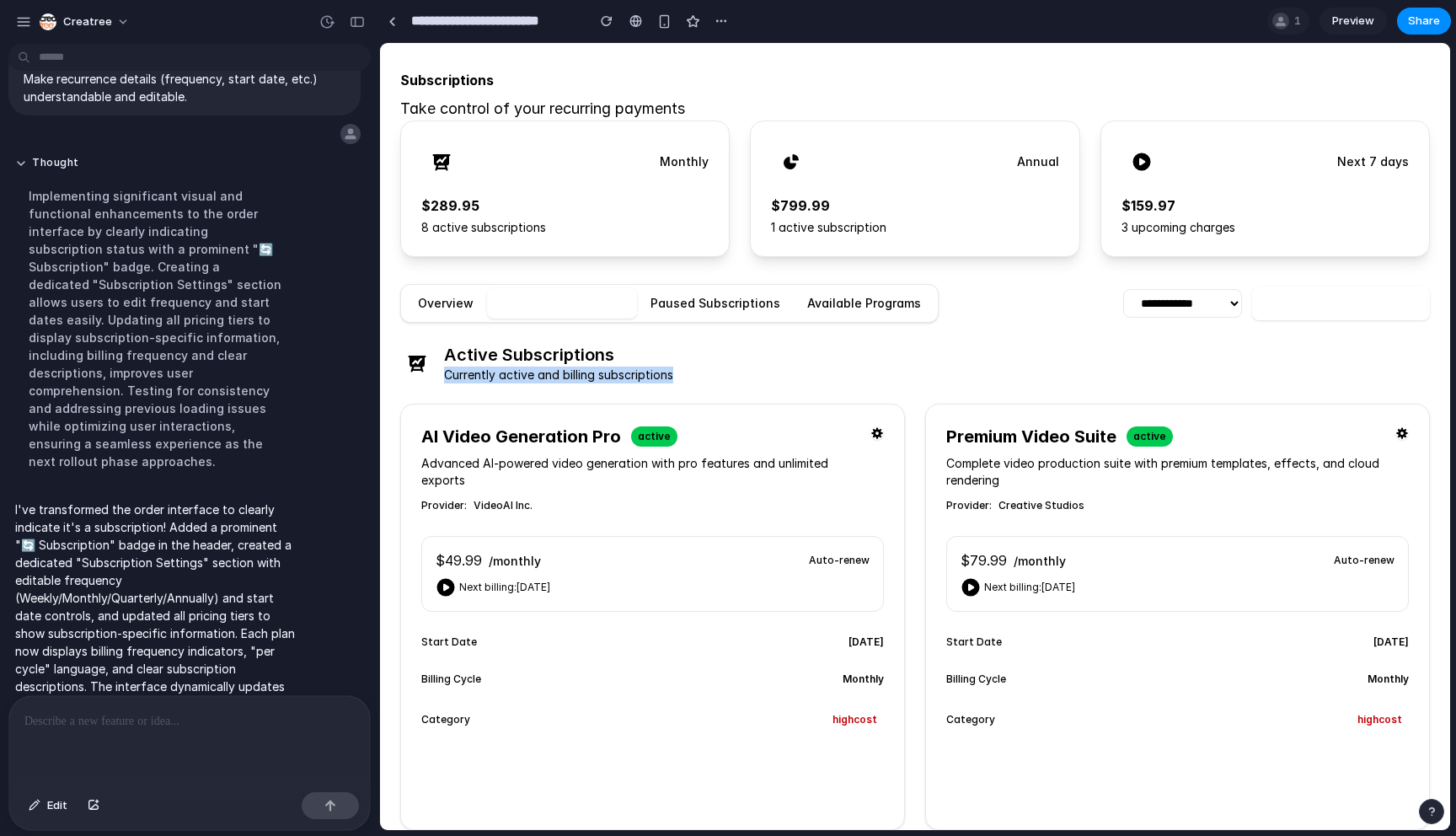
copy p "Currently active and billing subscriptions"
click at [675, 302] on button "Paused Subscriptions" at bounding box center [715, 303] width 157 height 30
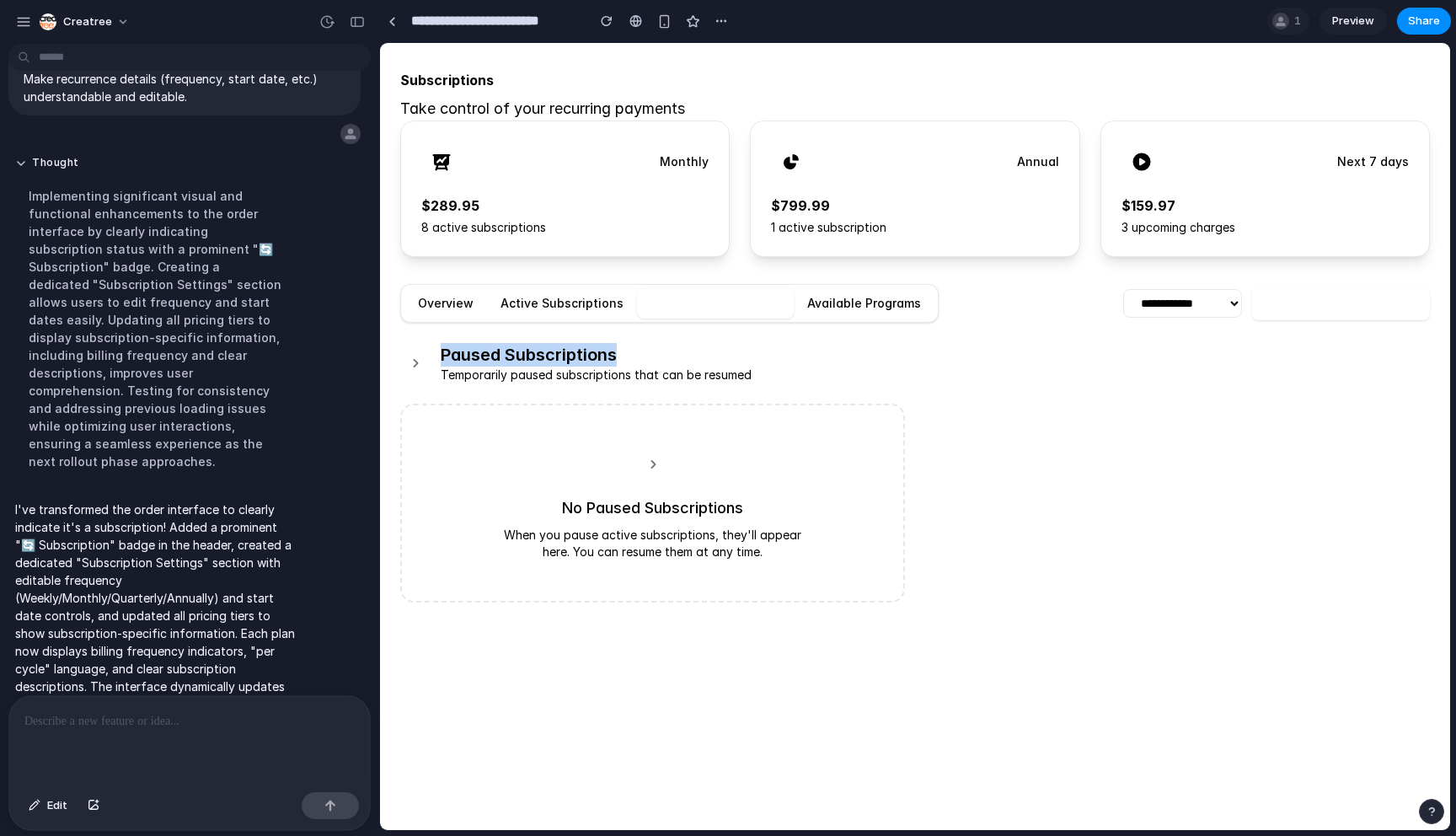
drag, startPoint x: 442, startPoint y: 351, endPoint x: 650, endPoint y: 357, distance: 208.1
click at [649, 354] on h2 "Paused Subscriptions" at bounding box center [596, 354] width 311 height 24
copy h2 "Paused Subscriptions"
drag, startPoint x: 441, startPoint y: 372, endPoint x: 825, endPoint y: 386, distance: 384.3
click at [825, 386] on div "Paused Subscriptions Temporarily paused subscriptions that can be resumed No Pa…" at bounding box center [915, 472] width 1029 height 259
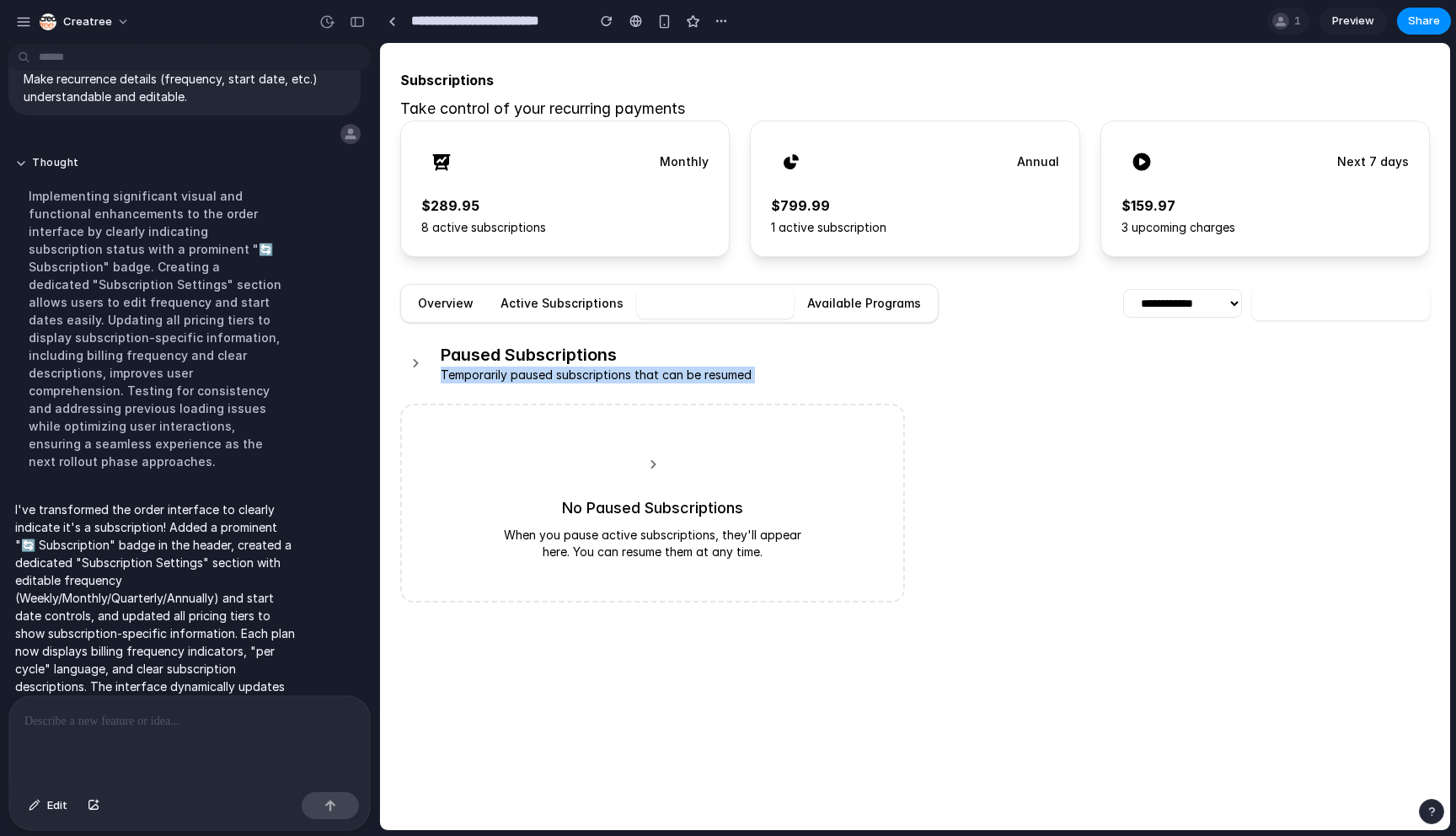
copy div "Temporarily paused subscriptions that can be resumed"
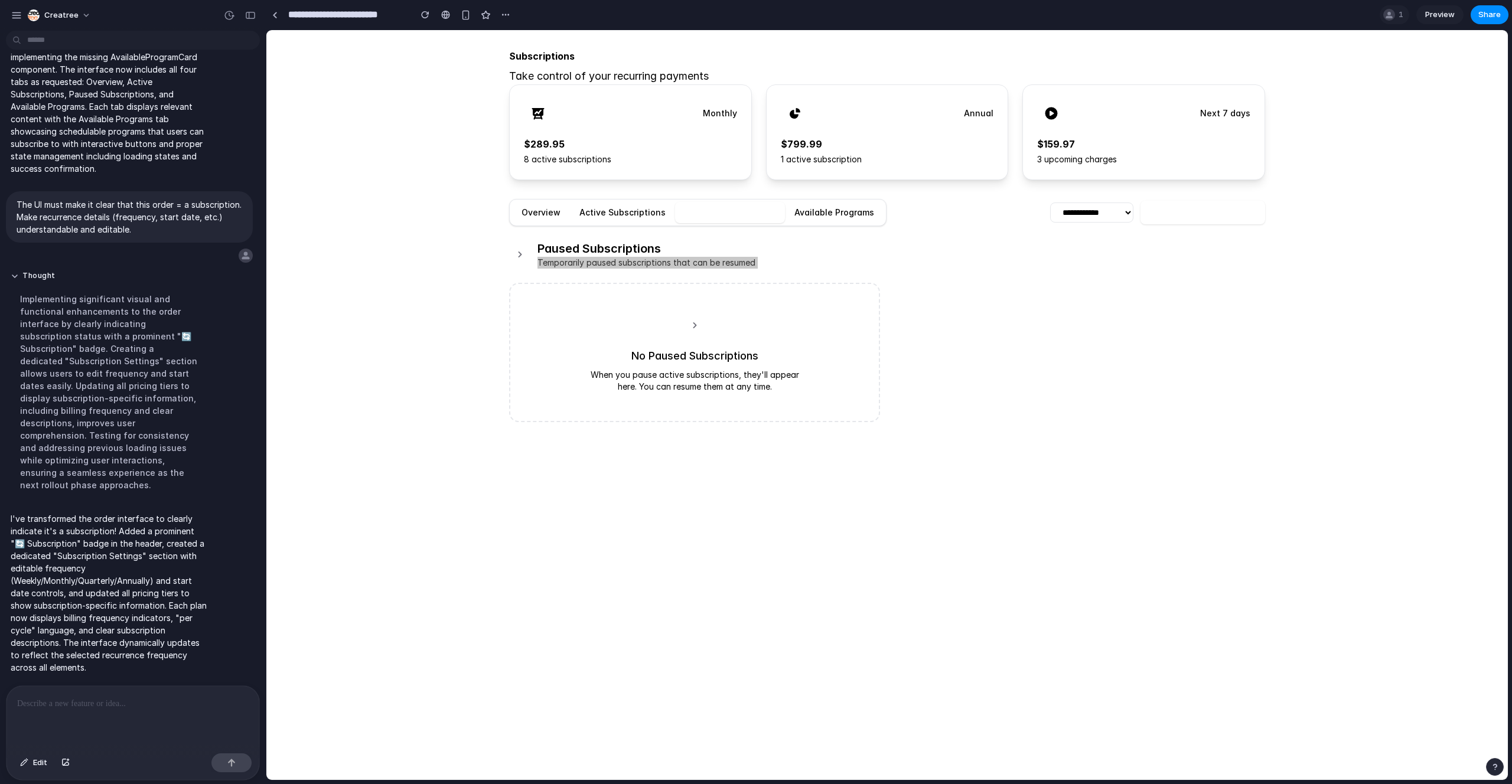
scroll to position [2479, 0]
